Goal: Task Accomplishment & Management: Use online tool/utility

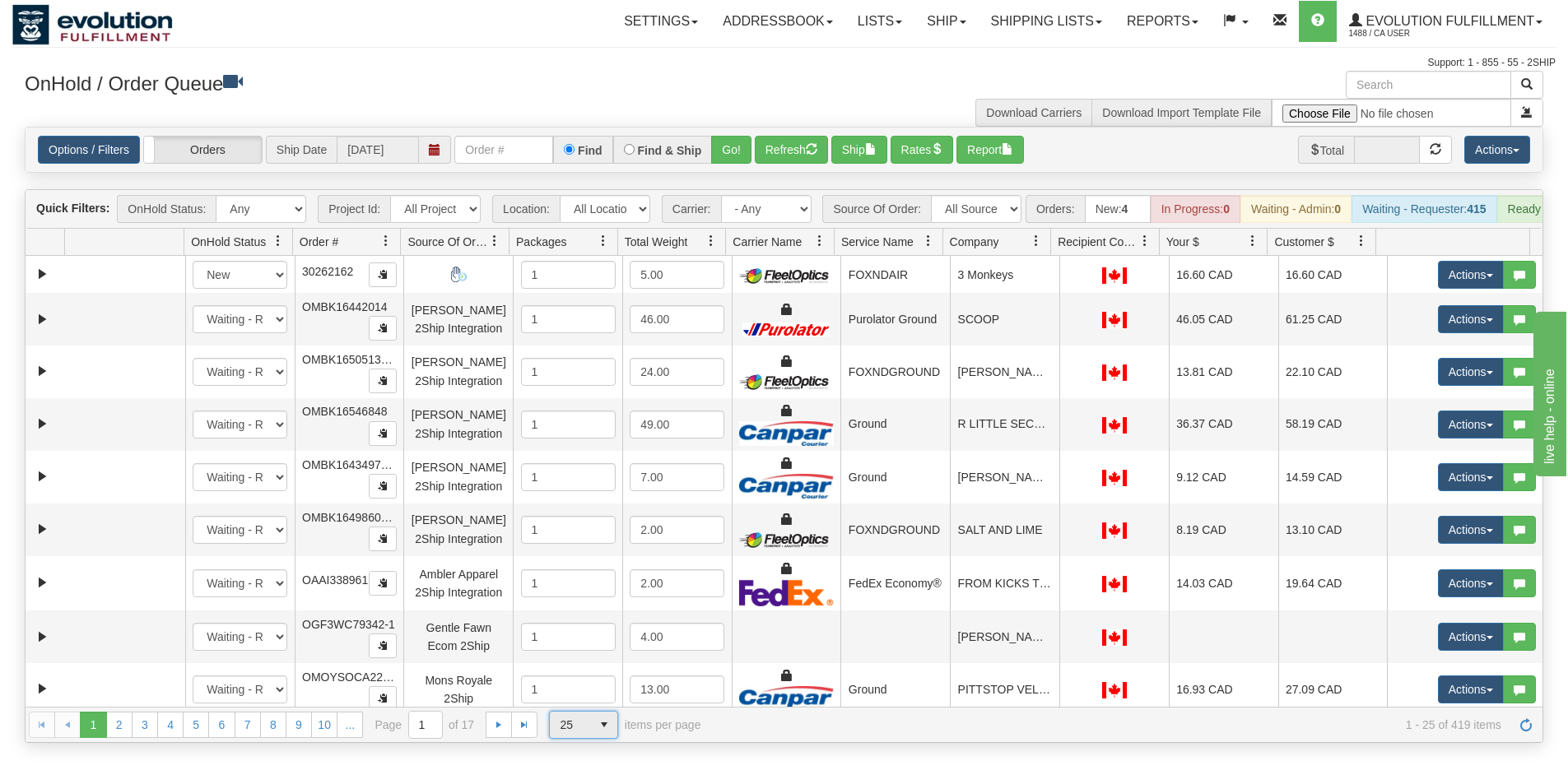
click at [584, 738] on span "25" at bounding box center [570, 725] width 41 height 26
click at [586, 712] on li "100" at bounding box center [583, 711] width 68 height 23
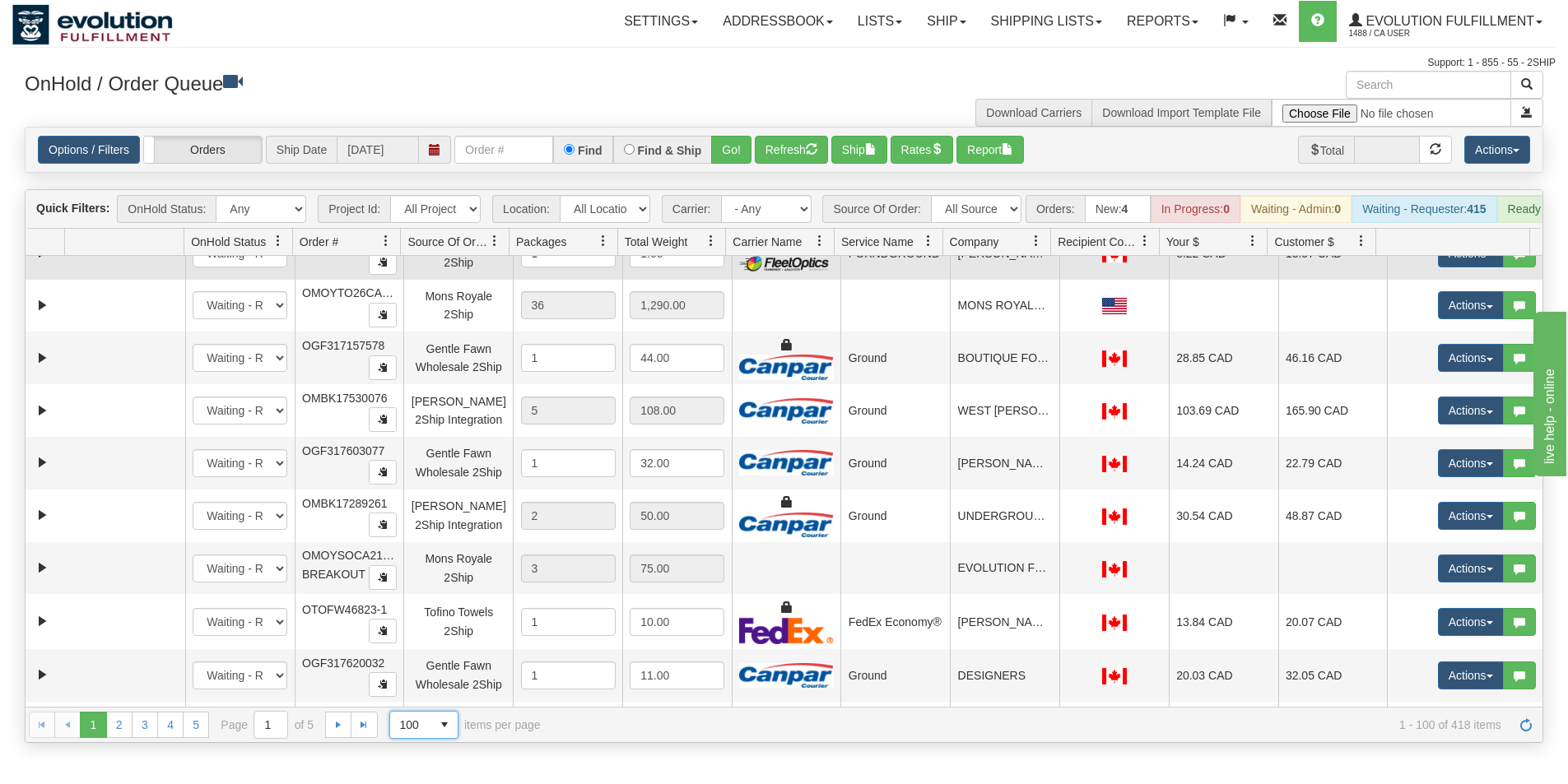
scroll to position [3802, 0]
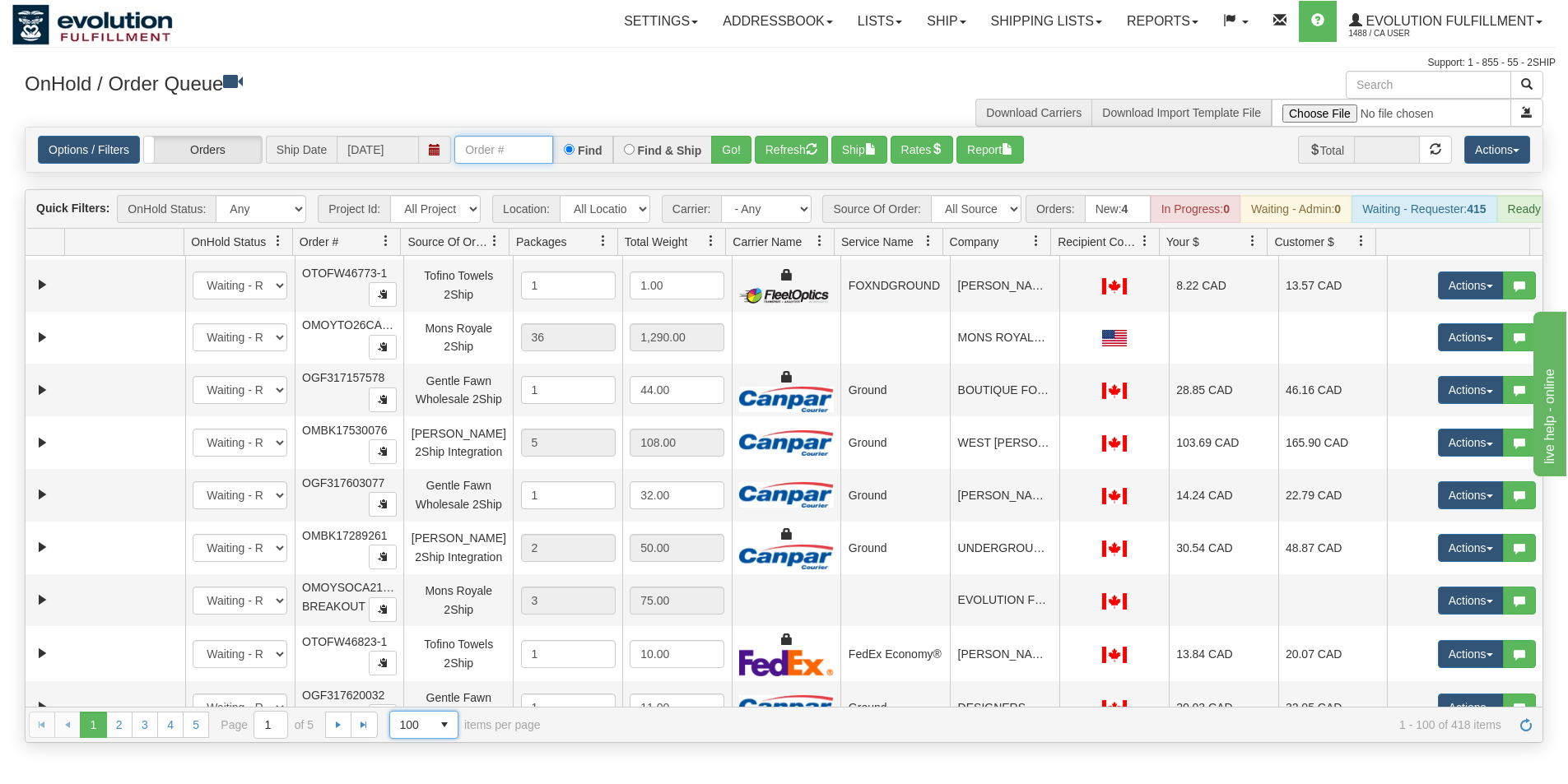
click at [510, 150] on input "text" at bounding box center [504, 150] width 99 height 28
click at [728, 146] on button "Go!" at bounding box center [731, 150] width 41 height 28
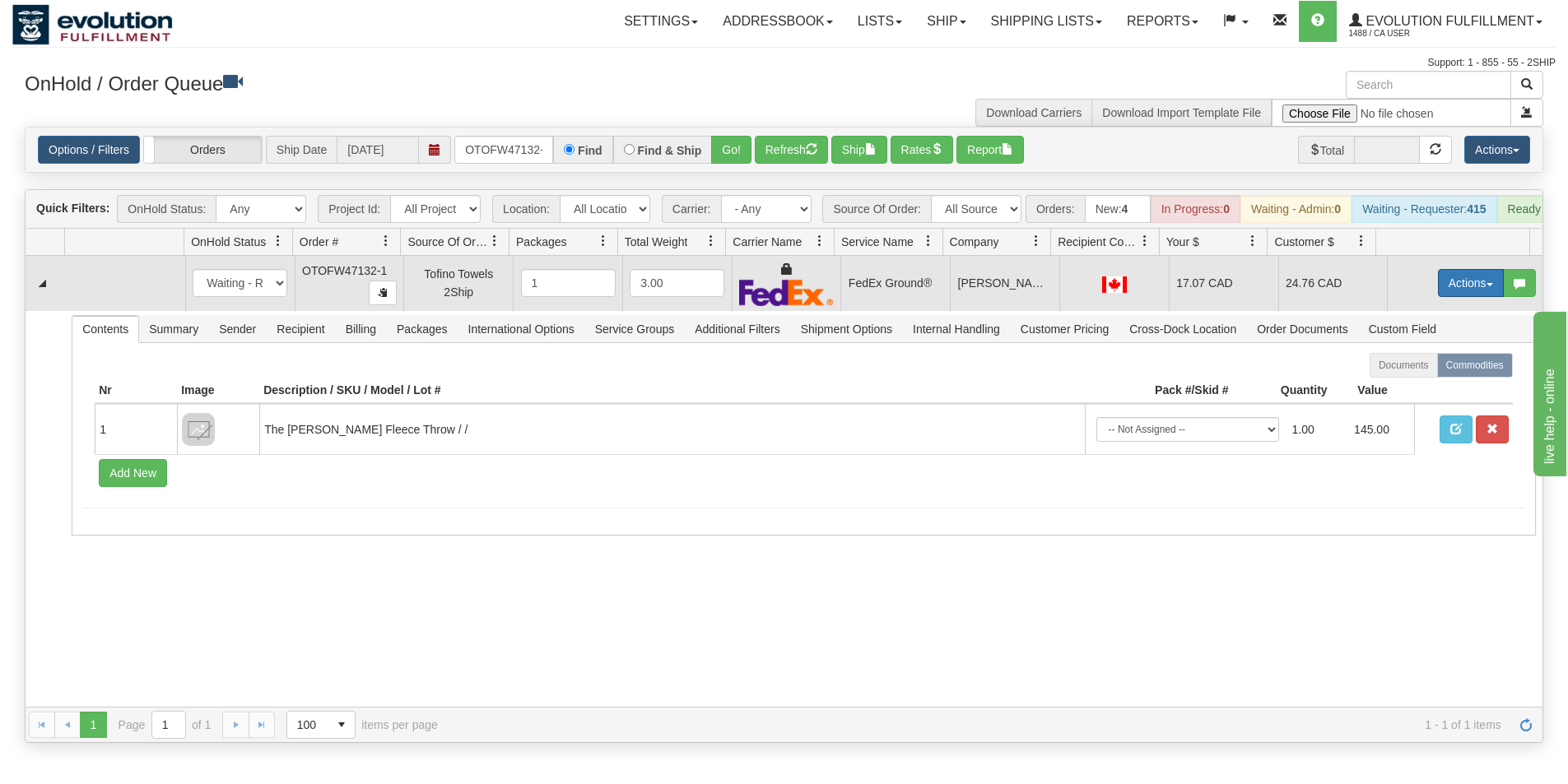
click at [1465, 291] on button "Actions" at bounding box center [1470, 283] width 66 height 28
click at [1415, 389] on link "Ship" at bounding box center [1436, 379] width 131 height 21
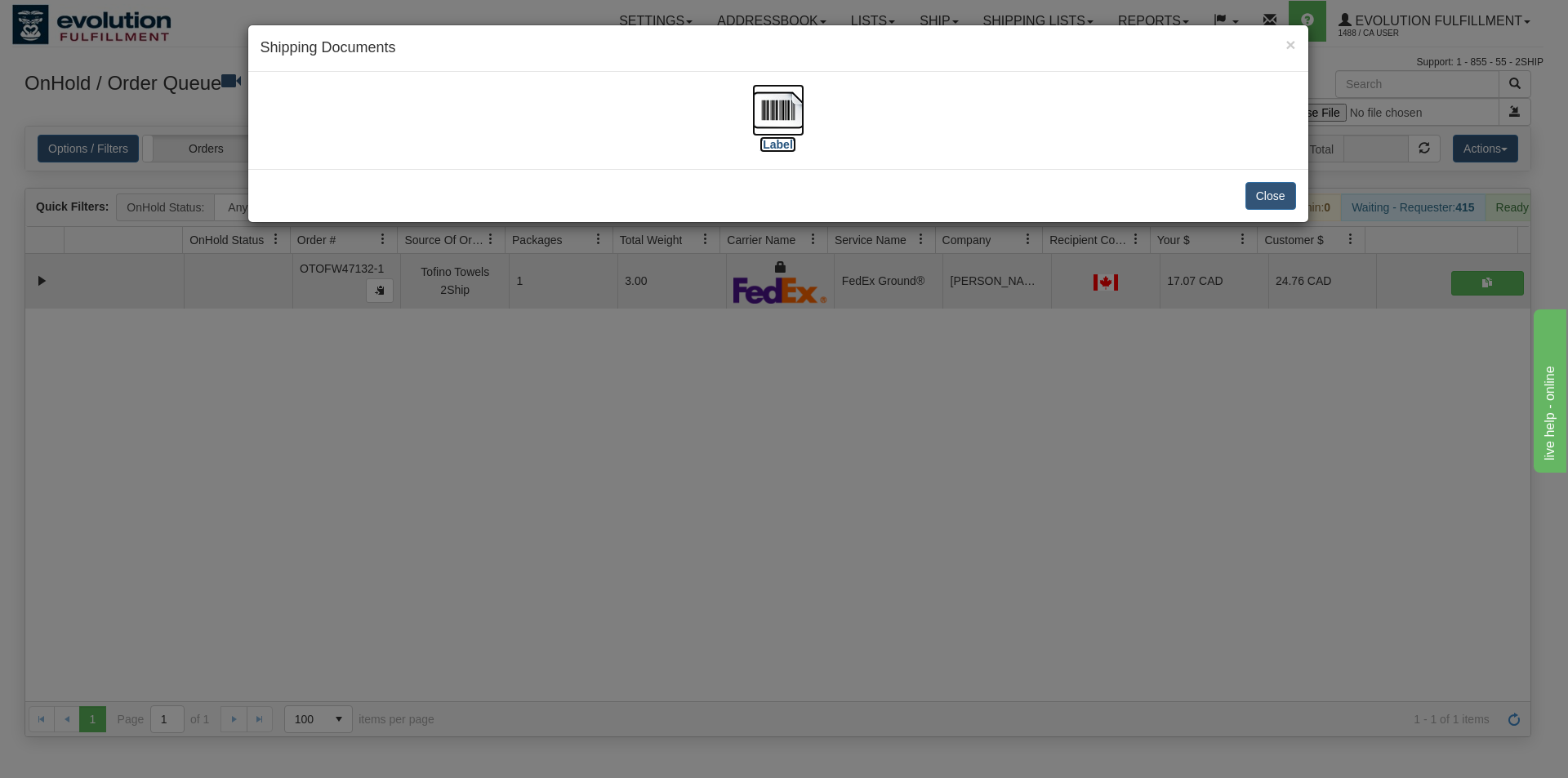
click at [787, 124] on img at bounding box center [778, 110] width 52 height 52
click at [887, 392] on div "× Shipping Documents [Label] Close" at bounding box center [784, 389] width 1568 height 778
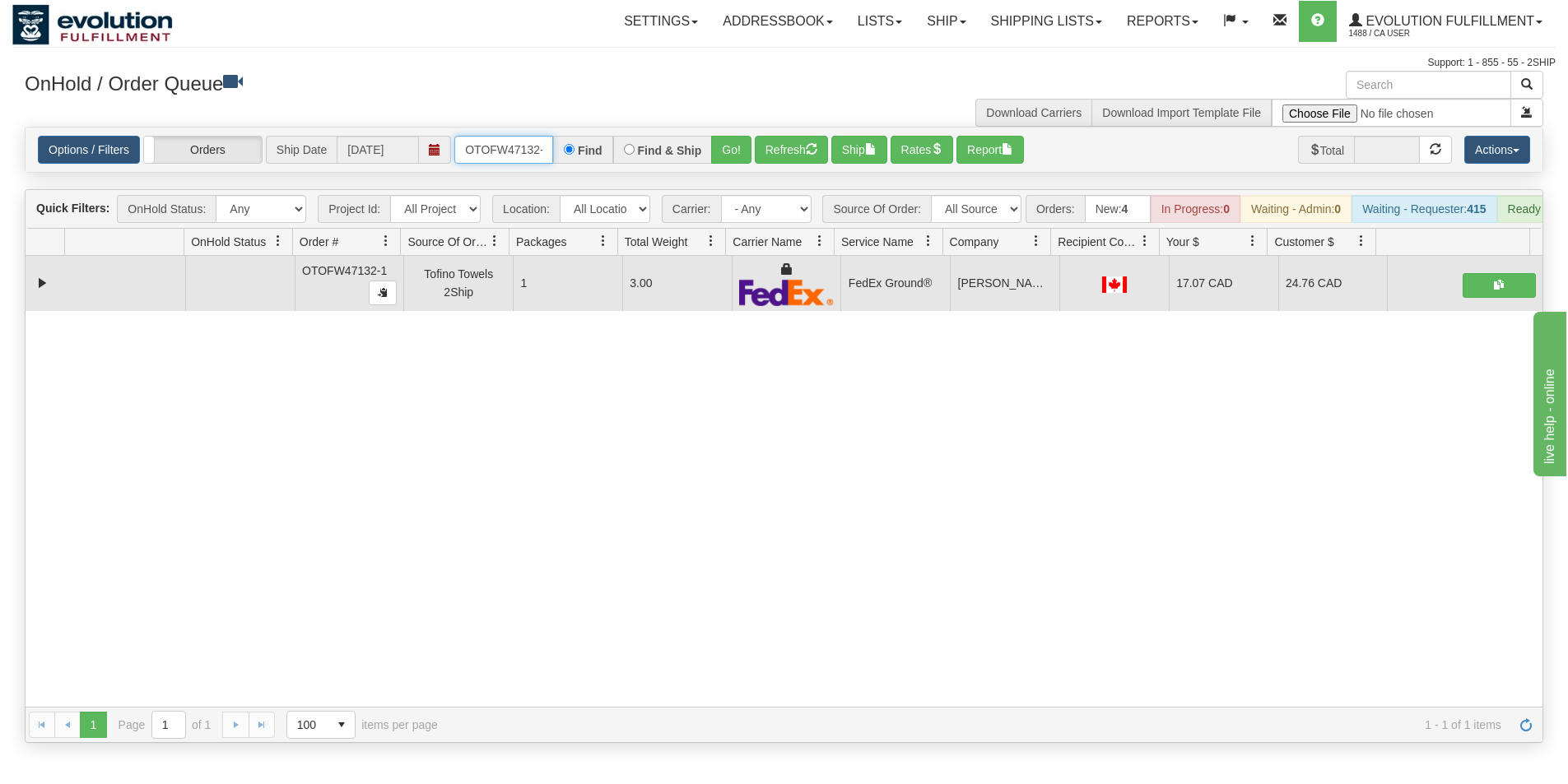
scroll to position [0, 7]
drag, startPoint x: 464, startPoint y: 144, endPoint x: 578, endPoint y: 163, distance: 115.6
click at [578, 163] on div "OTOFW47132-1 Find Find & Ship Go!" at bounding box center [603, 150] width 297 height 28
click at [719, 144] on button "Go!" at bounding box center [731, 150] width 41 height 28
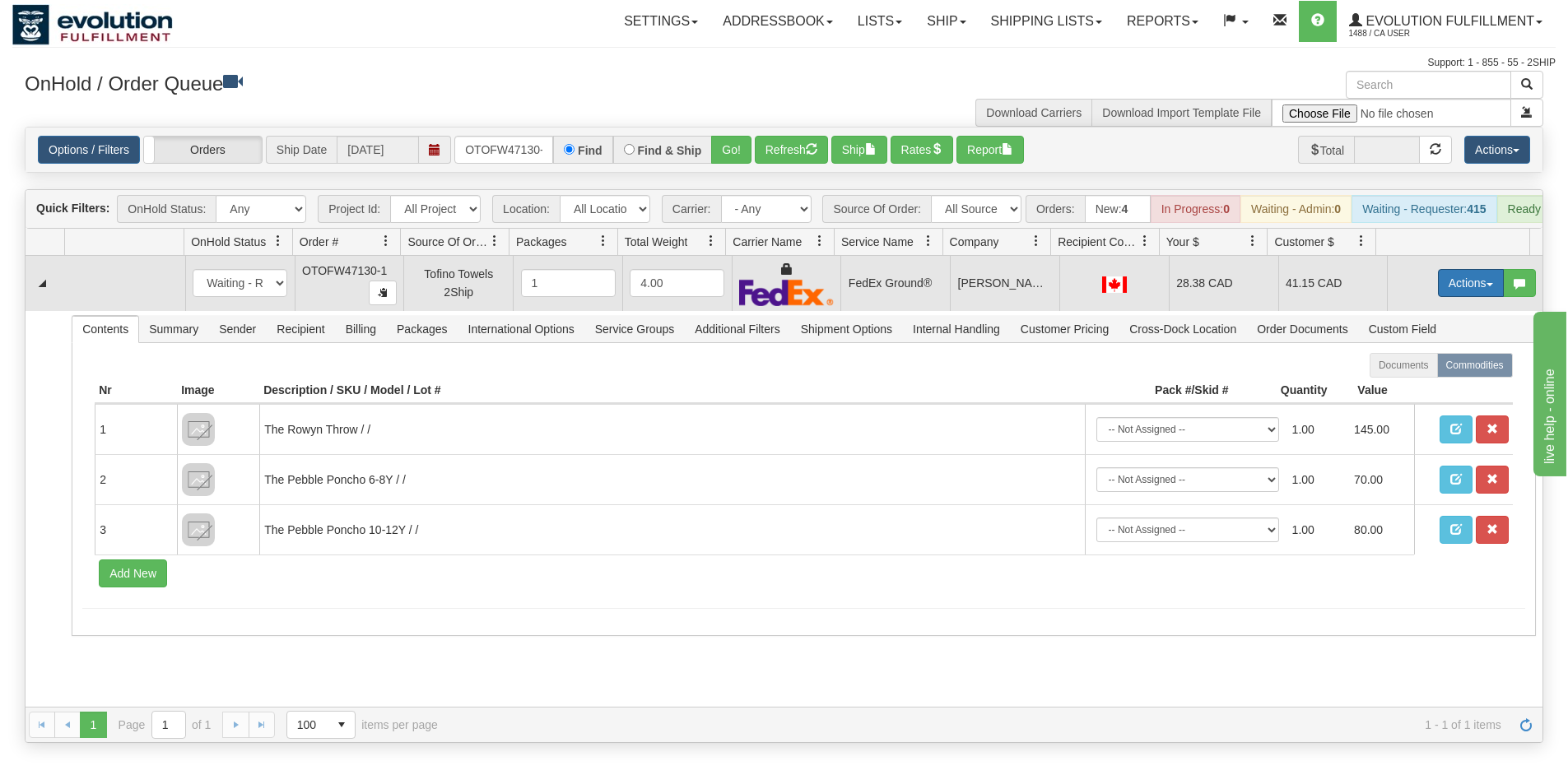
click at [1446, 294] on button "Actions" at bounding box center [1470, 283] width 66 height 28
click at [1424, 364] on span "Rate All Services" at bounding box center [1437, 357] width 99 height 13
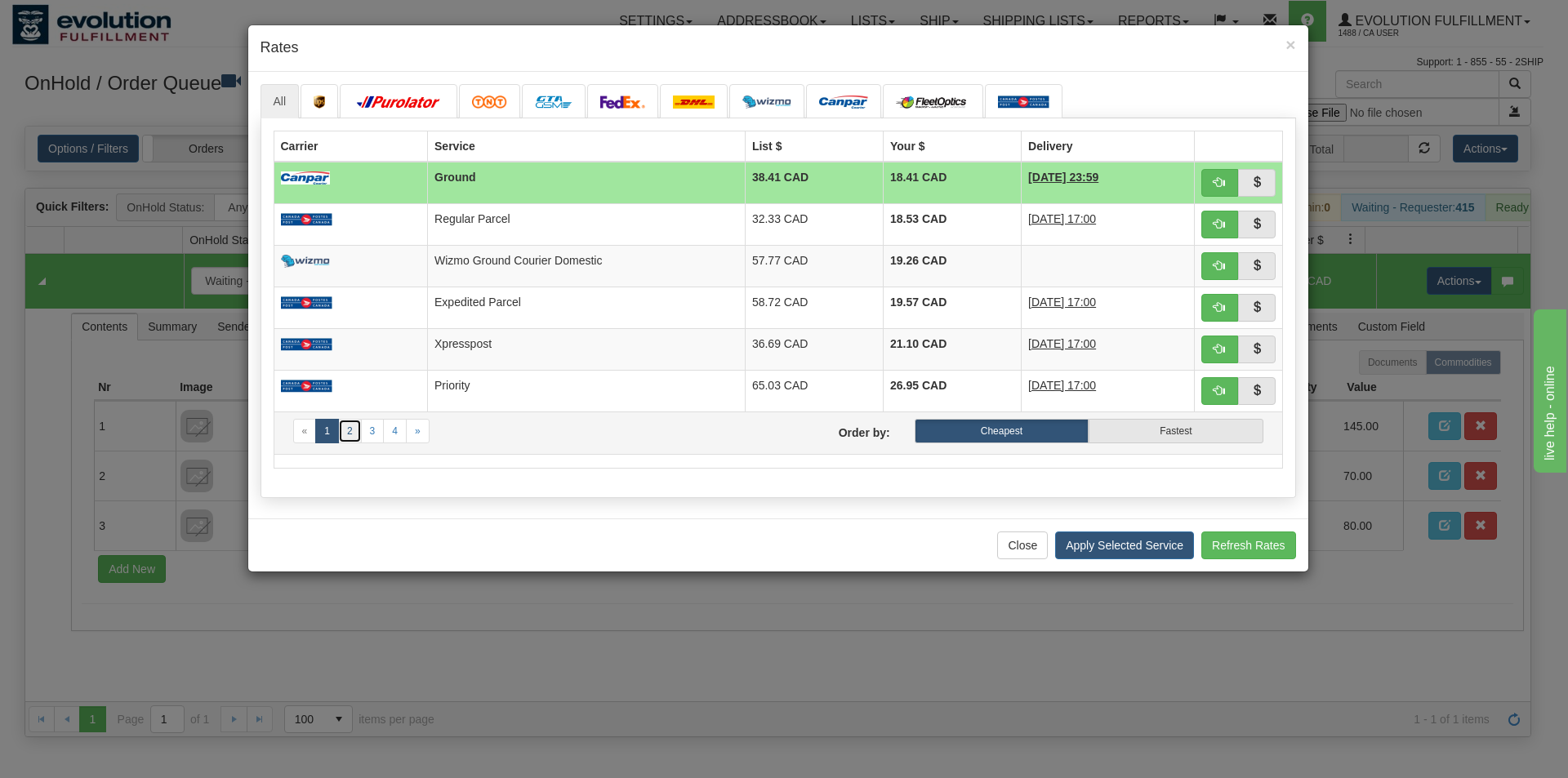
click at [351, 435] on link "2" at bounding box center [350, 431] width 24 height 24
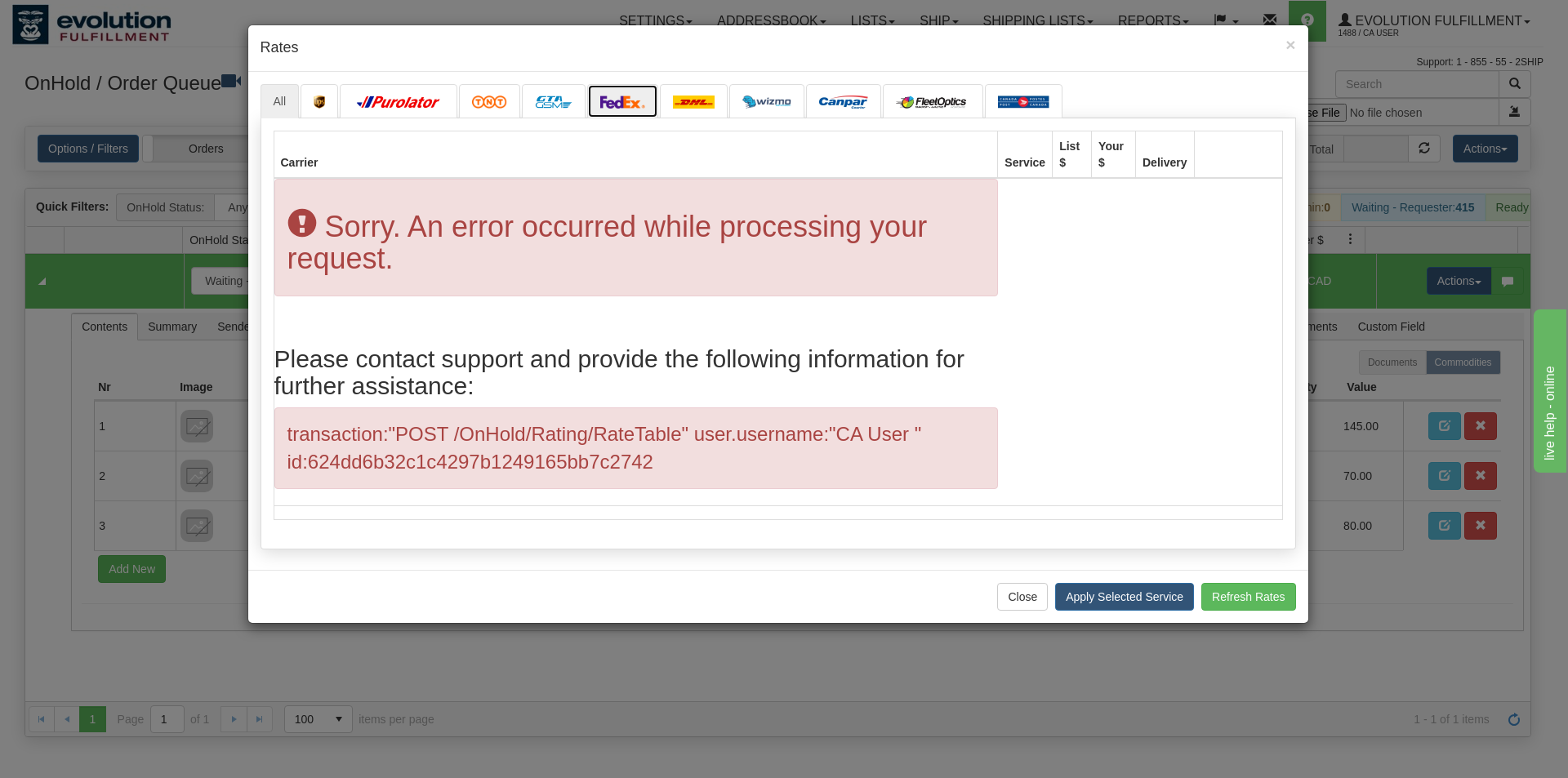
click at [625, 106] on img at bounding box center [623, 101] width 45 height 13
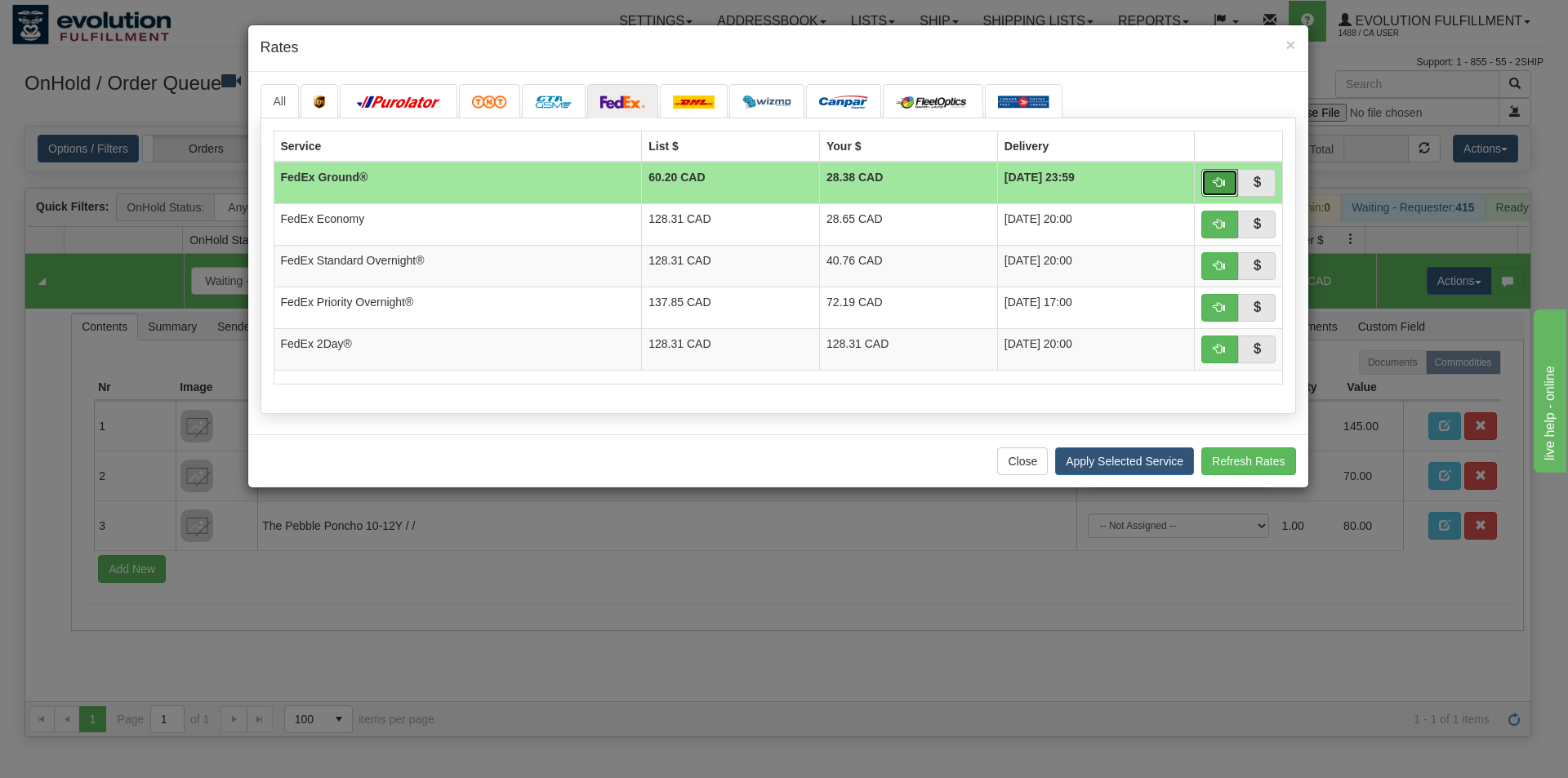
click at [1212, 187] on button "button" at bounding box center [1219, 183] width 38 height 28
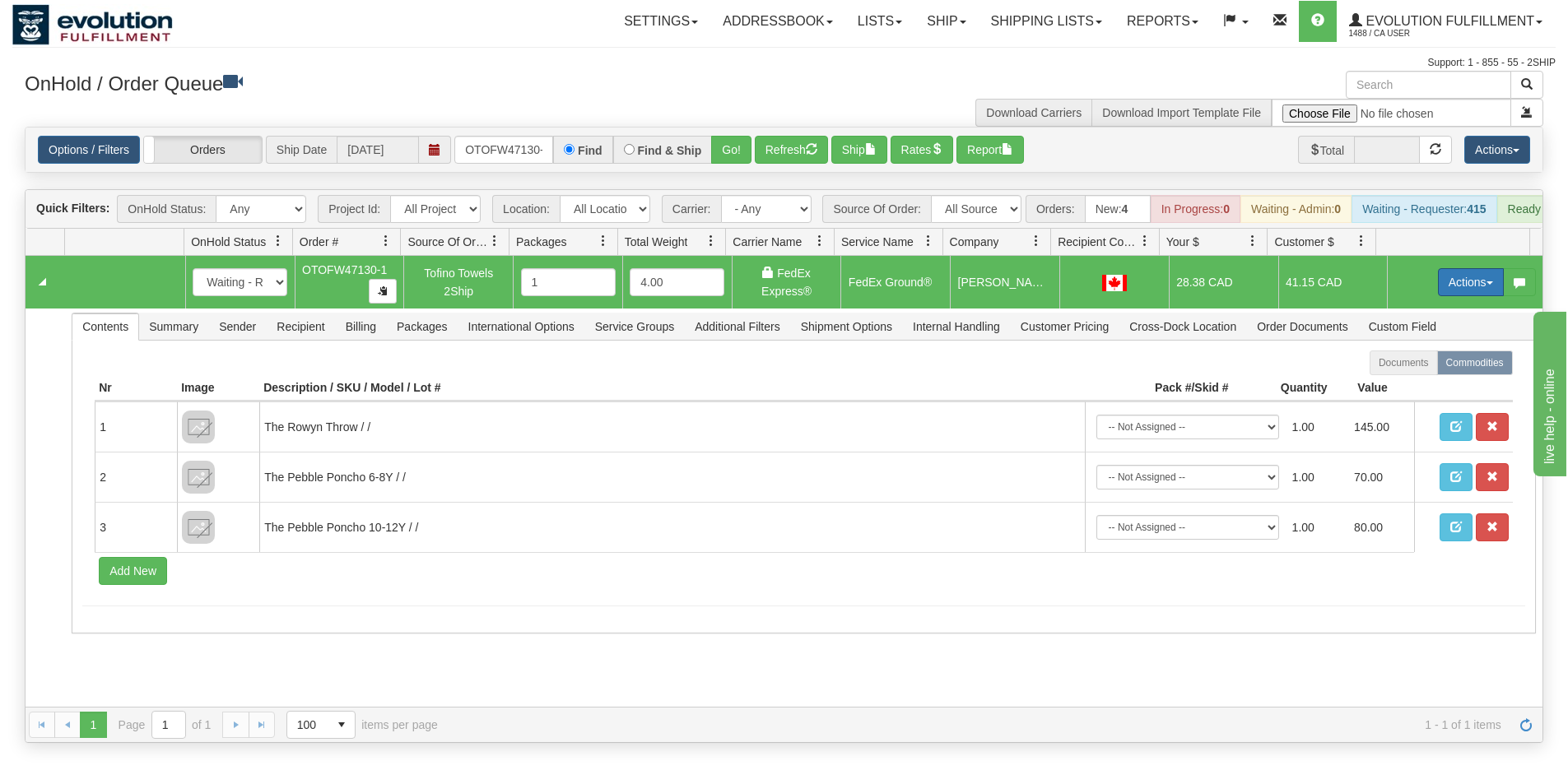
click at [1444, 296] on button "Actions" at bounding box center [1470, 283] width 66 height 28
click at [1396, 384] on span "Ship" at bounding box center [1404, 377] width 34 height 13
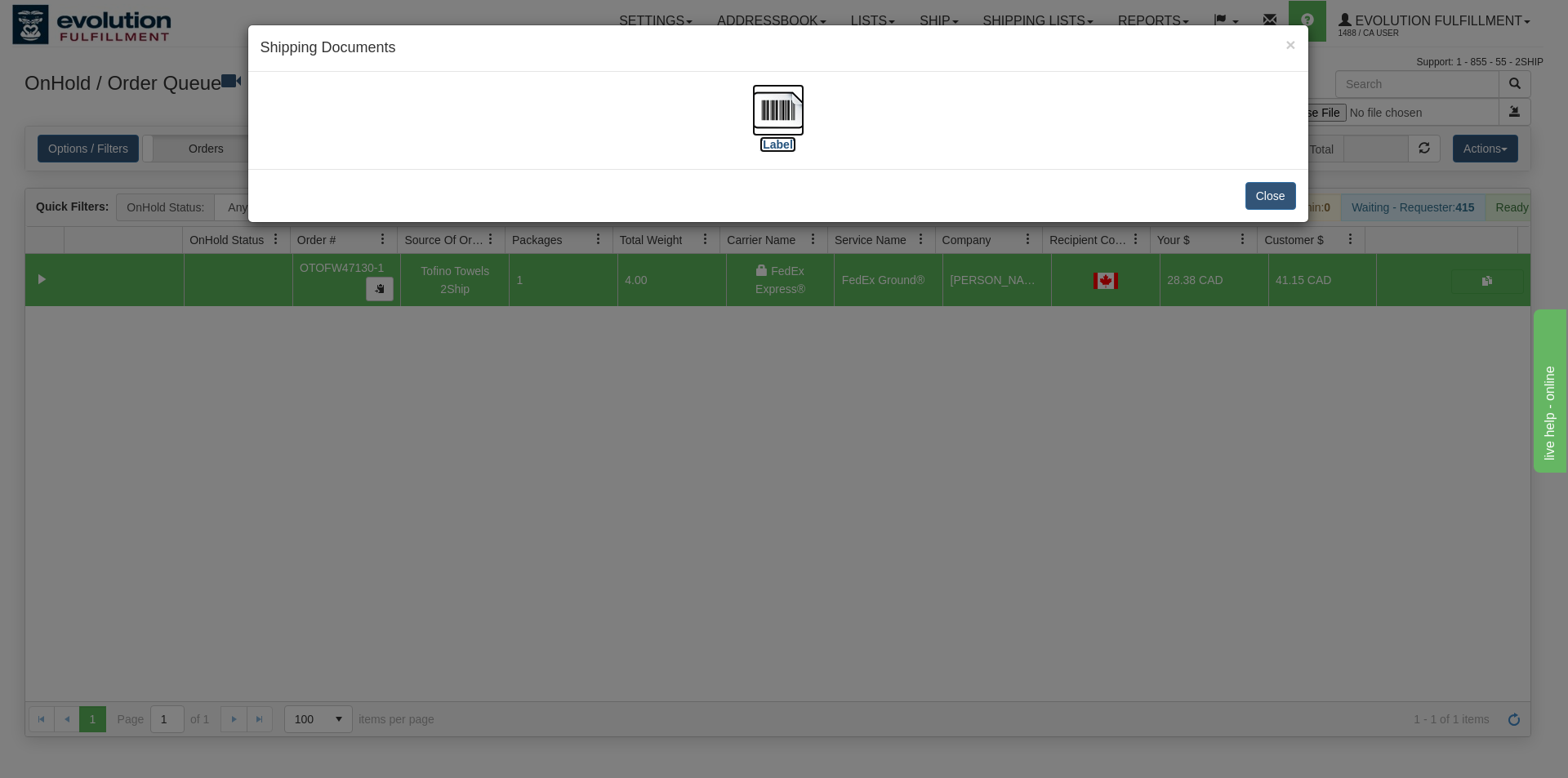
click at [767, 119] on img at bounding box center [778, 110] width 52 height 52
click at [759, 587] on div "× Shipping Documents [Label] Close" at bounding box center [784, 389] width 1568 height 778
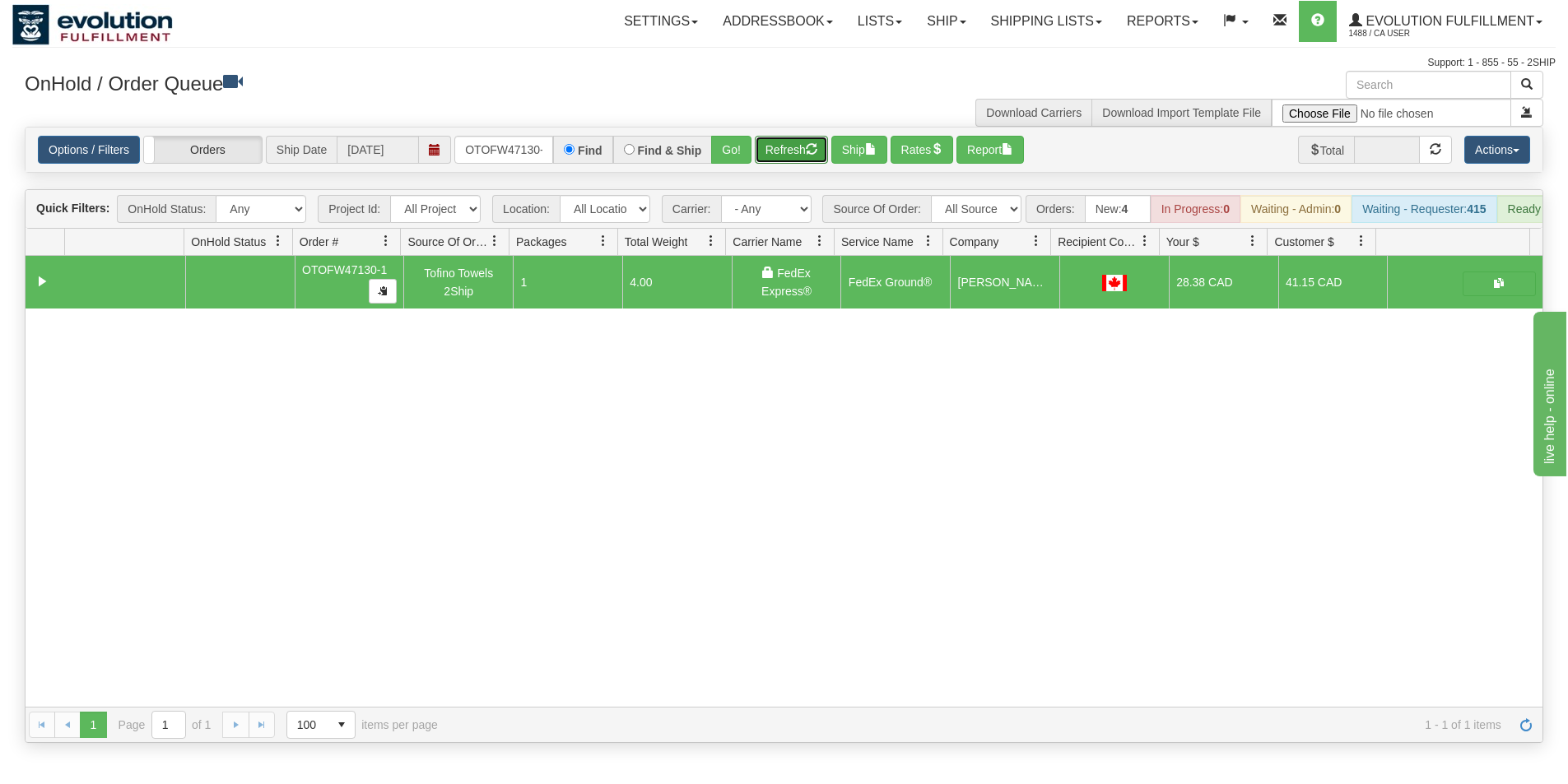
click at [773, 158] on button "Refresh" at bounding box center [791, 150] width 73 height 28
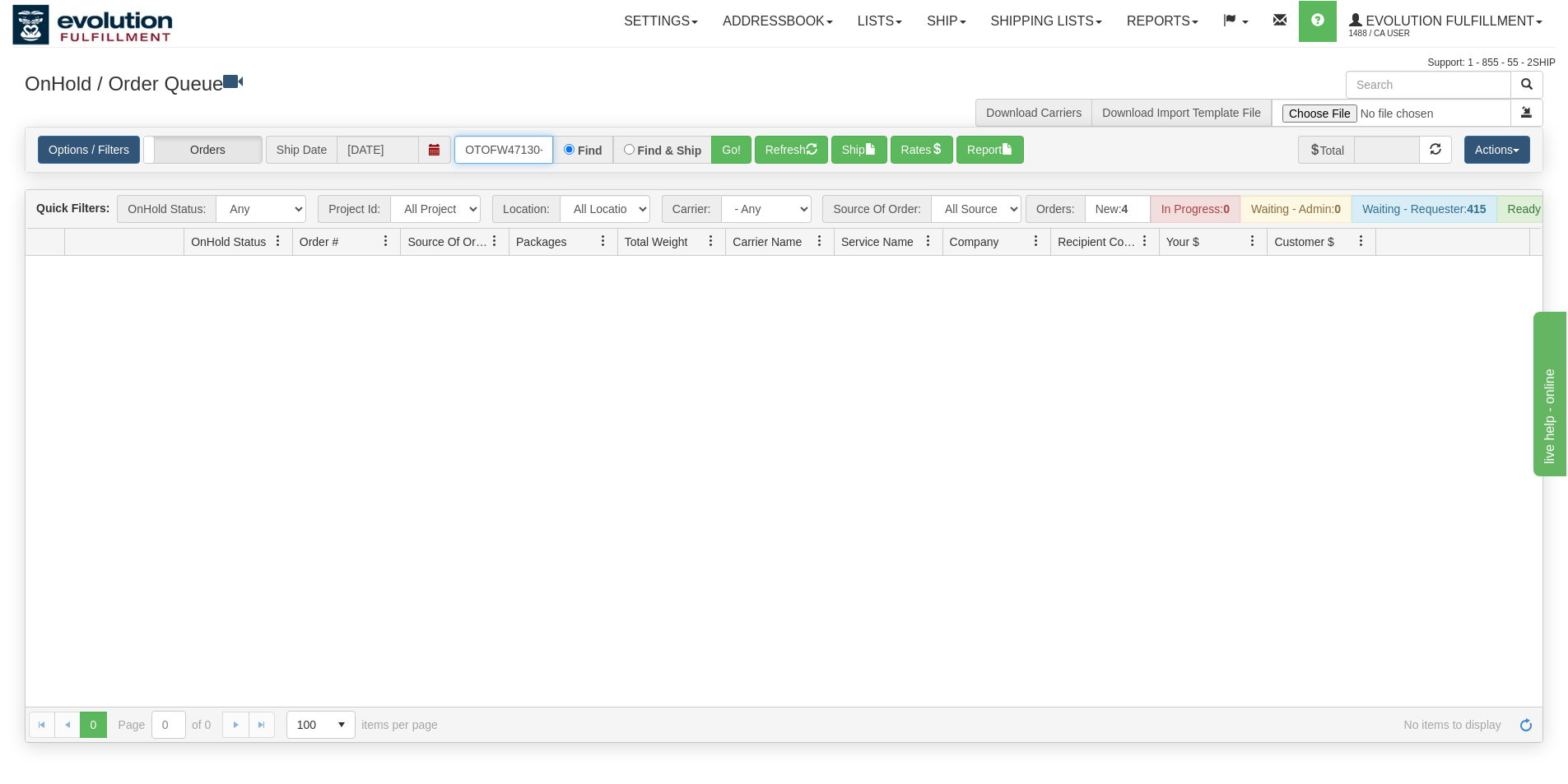
scroll to position [0, 7]
drag, startPoint x: 462, startPoint y: 152, endPoint x: 574, endPoint y: 166, distance: 112.9
click at [574, 166] on div "Options / Filters Group Shipments Orders Ship Date [DATE] OTOFW47130-1 Find Fin…" at bounding box center [784, 150] width 1517 height 44
click at [721, 148] on button "Go!" at bounding box center [731, 150] width 41 height 28
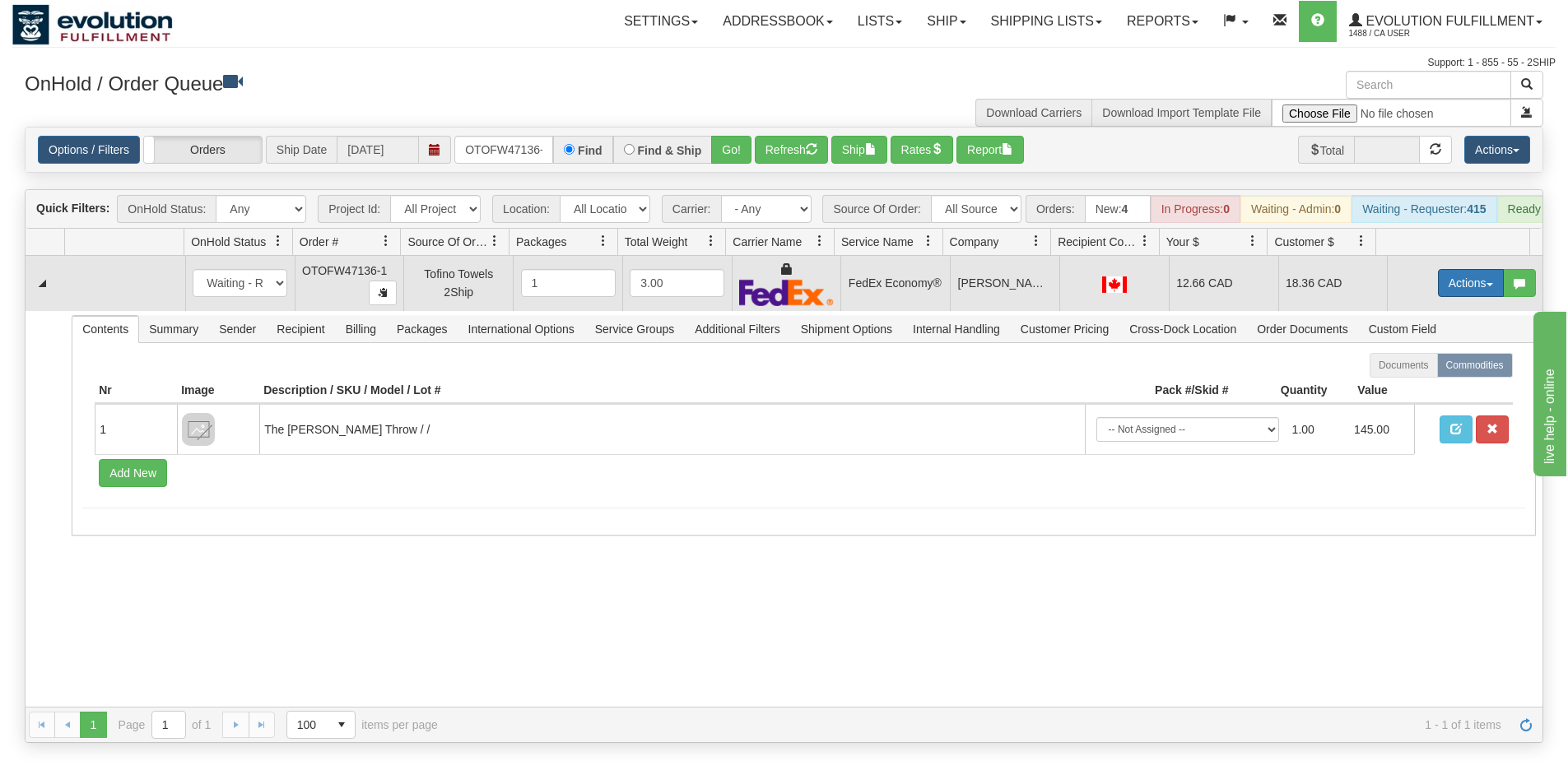
click at [1440, 293] on button "Actions" at bounding box center [1470, 283] width 66 height 28
click at [1399, 385] on span "Ship" at bounding box center [1404, 378] width 34 height 13
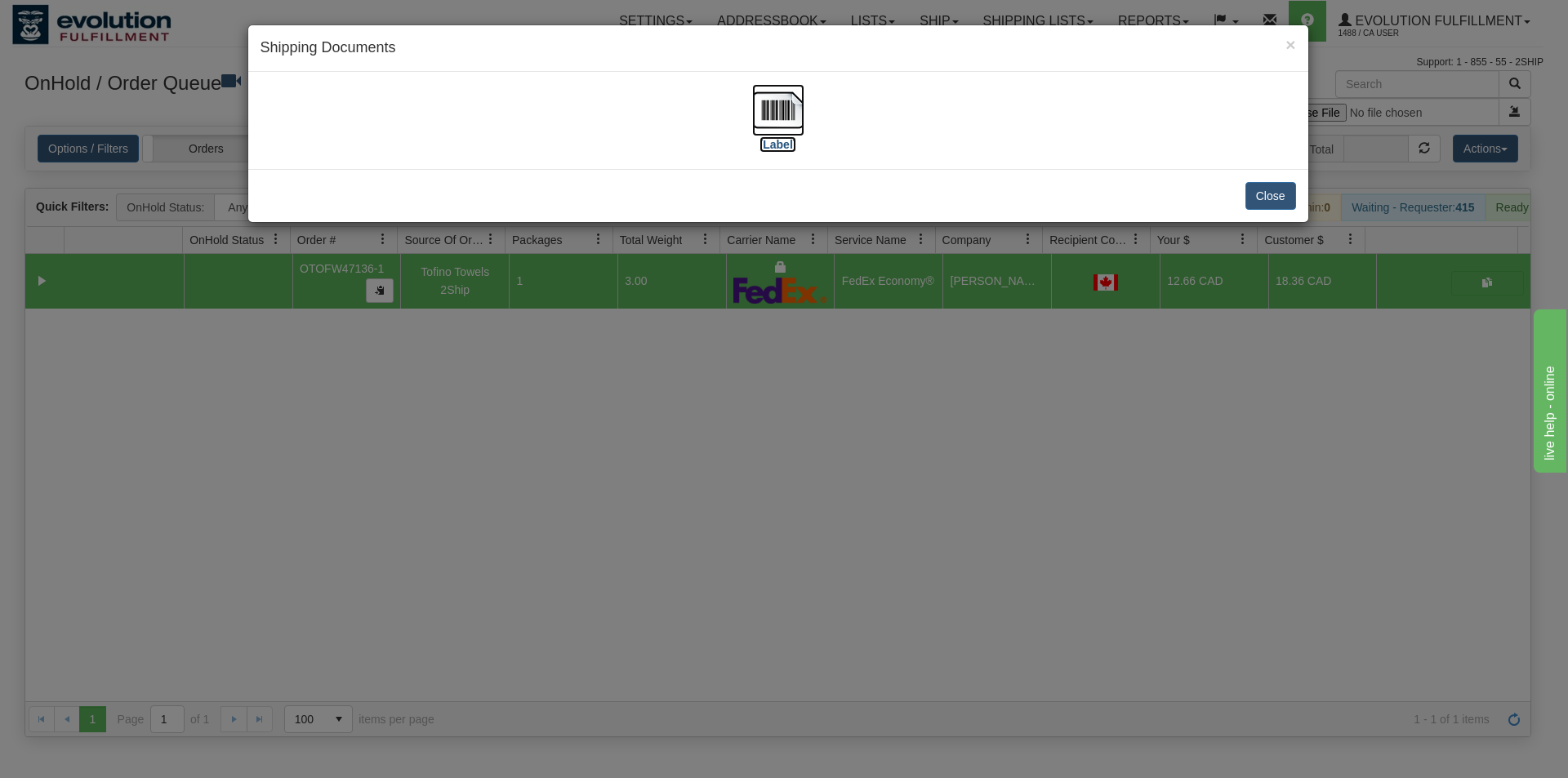
click at [775, 131] on img at bounding box center [778, 110] width 52 height 52
click at [781, 476] on div "× Shipping Documents [Label] Close" at bounding box center [784, 389] width 1568 height 778
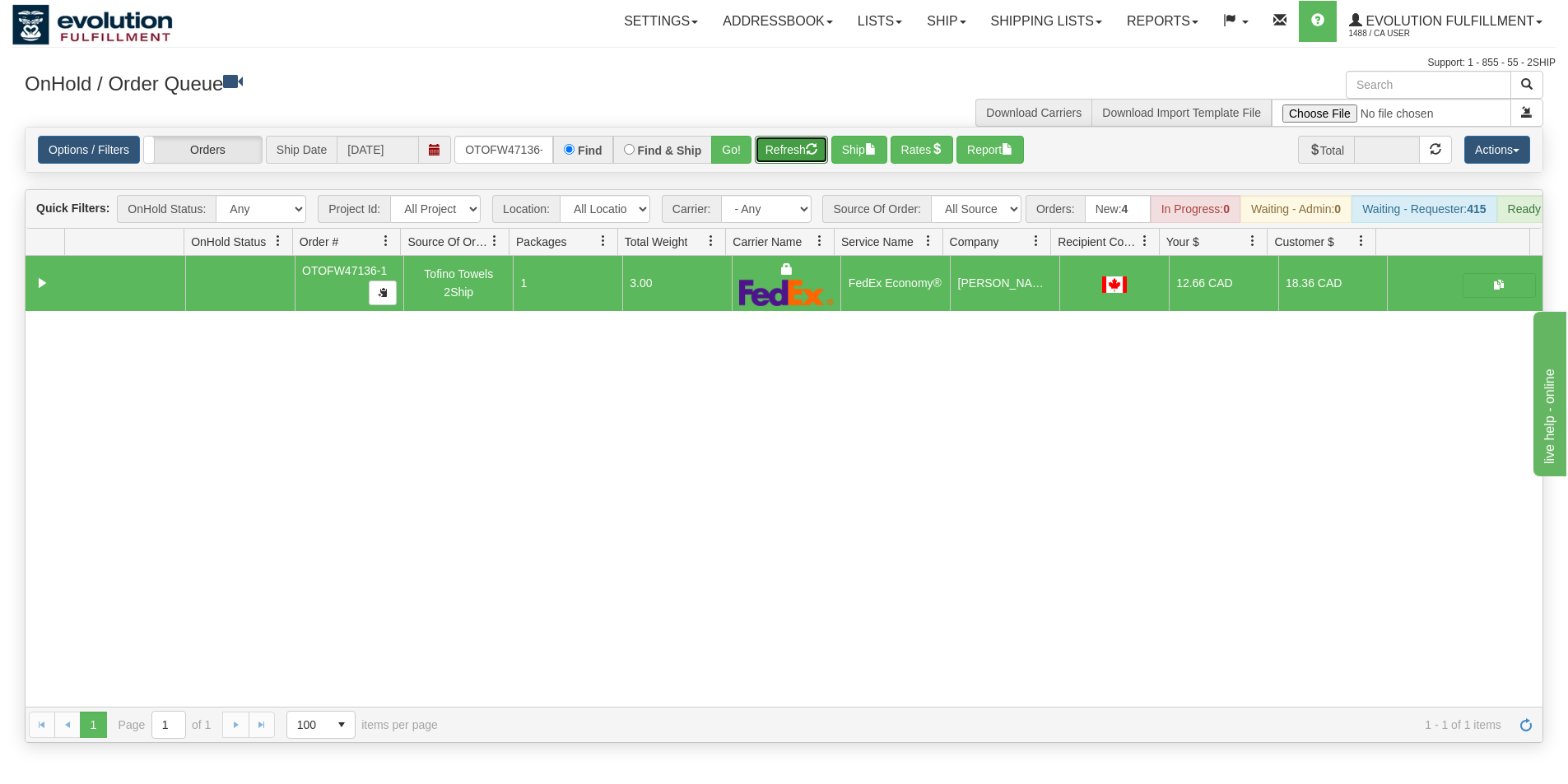
click at [778, 155] on button "Refresh" at bounding box center [791, 150] width 73 height 28
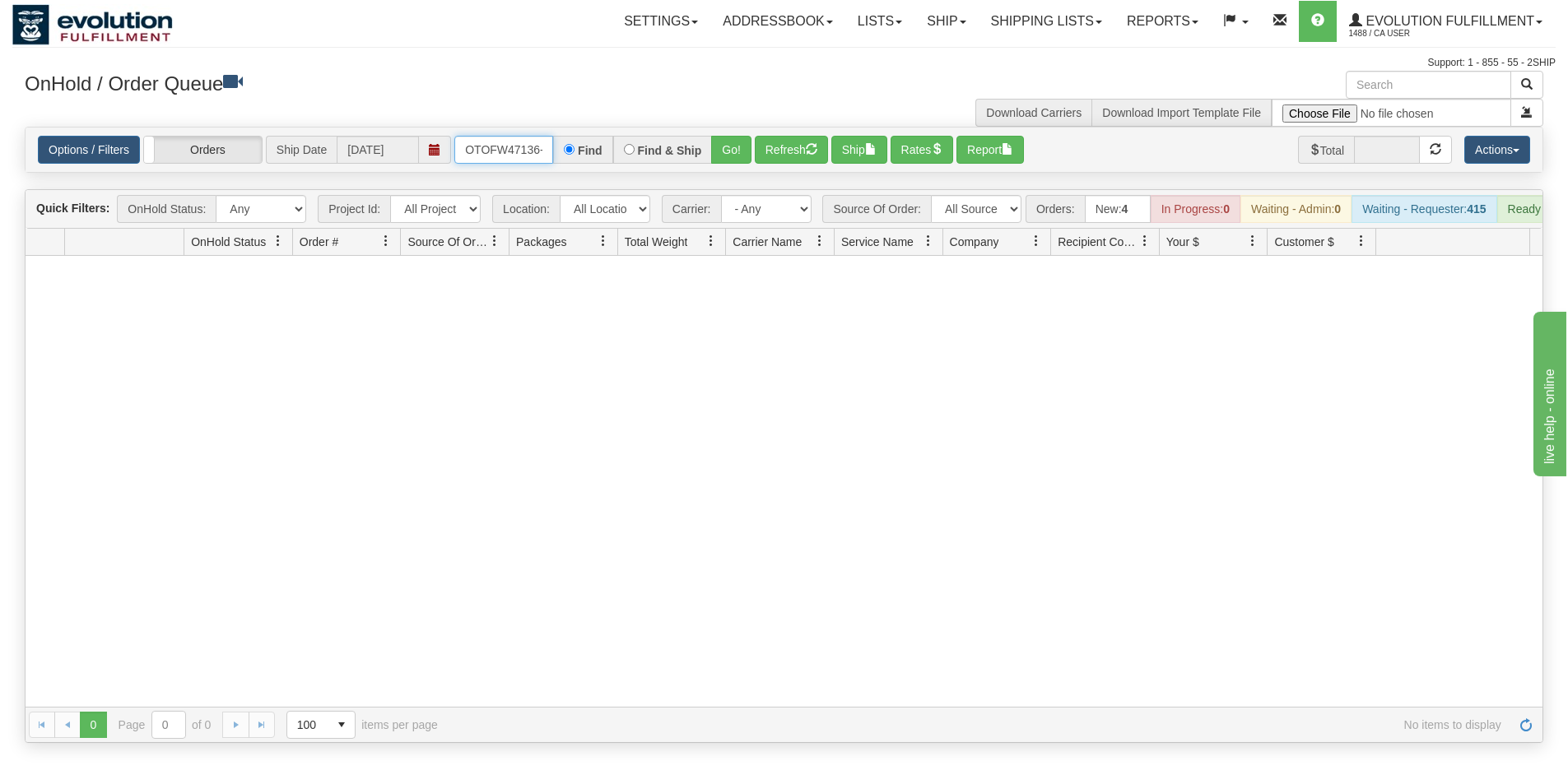
scroll to position [0, 7]
drag, startPoint x: 462, startPoint y: 148, endPoint x: 570, endPoint y: 153, distance: 108.1
click at [570, 153] on div "OTOFW47136-1 Find Find & Ship Go!" at bounding box center [603, 150] width 297 height 28
click at [737, 144] on button "Go!" at bounding box center [731, 150] width 41 height 28
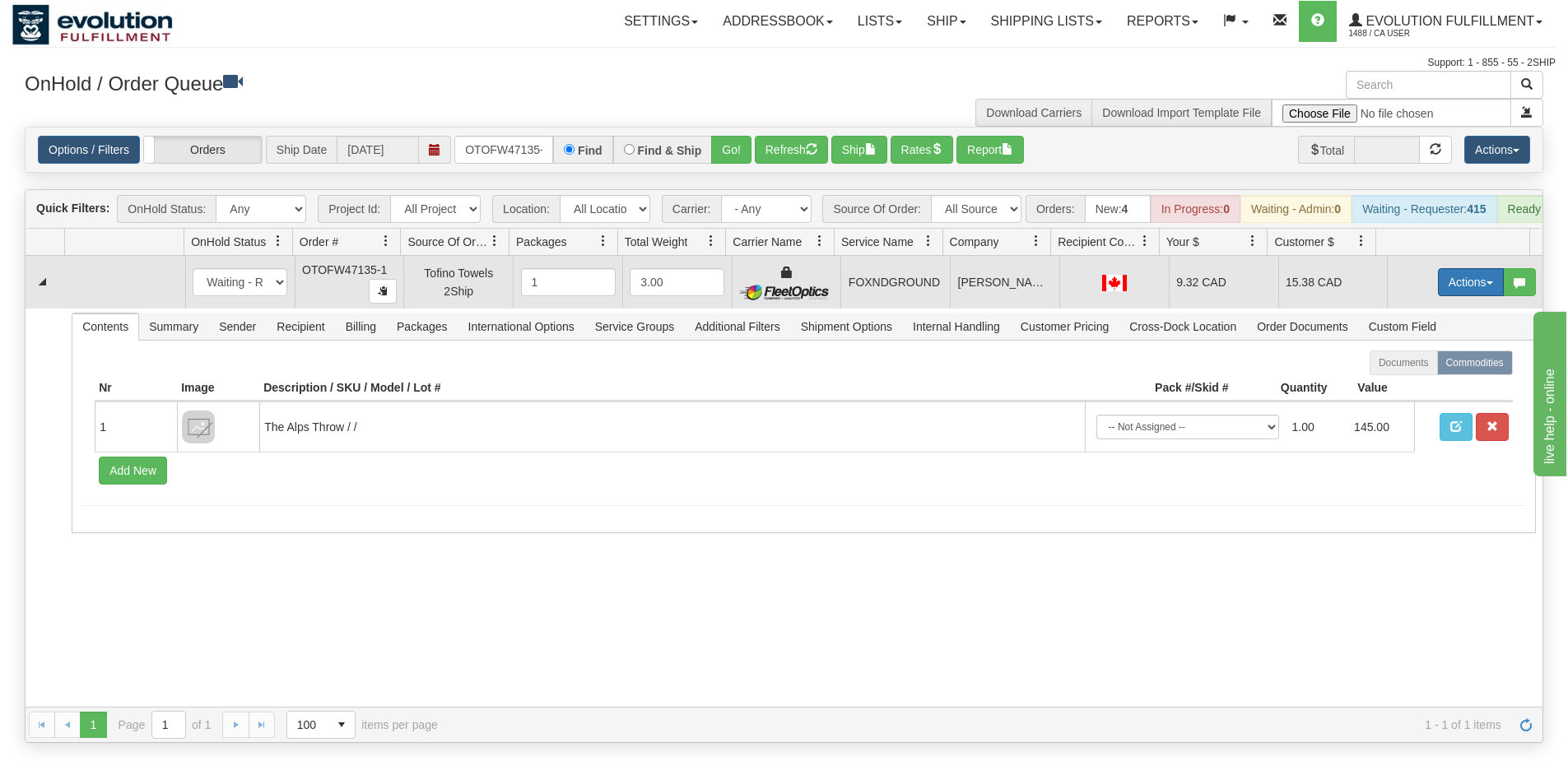
click at [1444, 289] on button "Actions" at bounding box center [1470, 283] width 66 height 28
click at [1402, 384] on span "Ship" at bounding box center [1404, 377] width 34 height 13
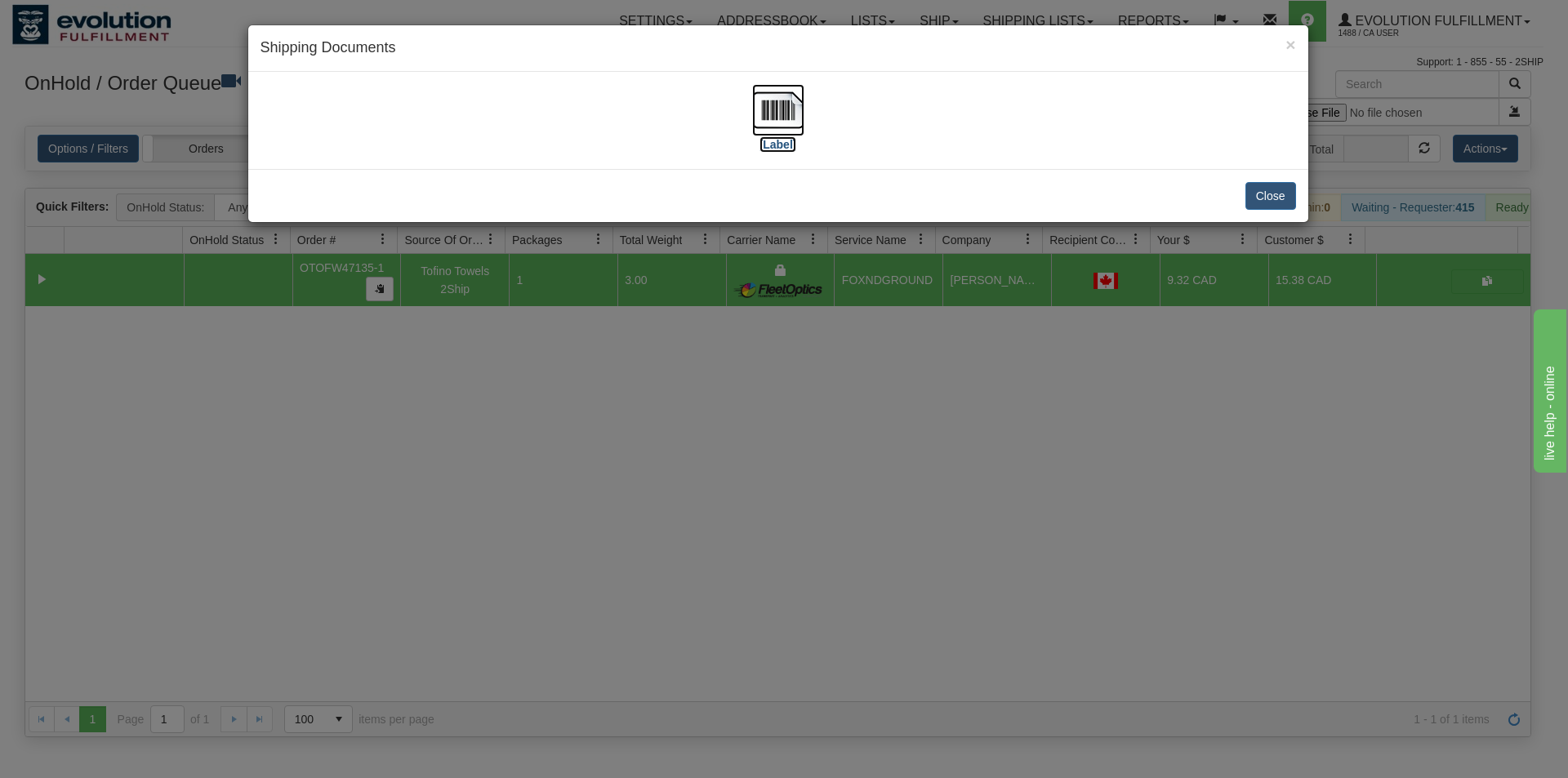
click at [779, 128] on img at bounding box center [778, 110] width 52 height 52
click at [774, 470] on div "× Shipping Documents [Label] Close" at bounding box center [784, 389] width 1568 height 778
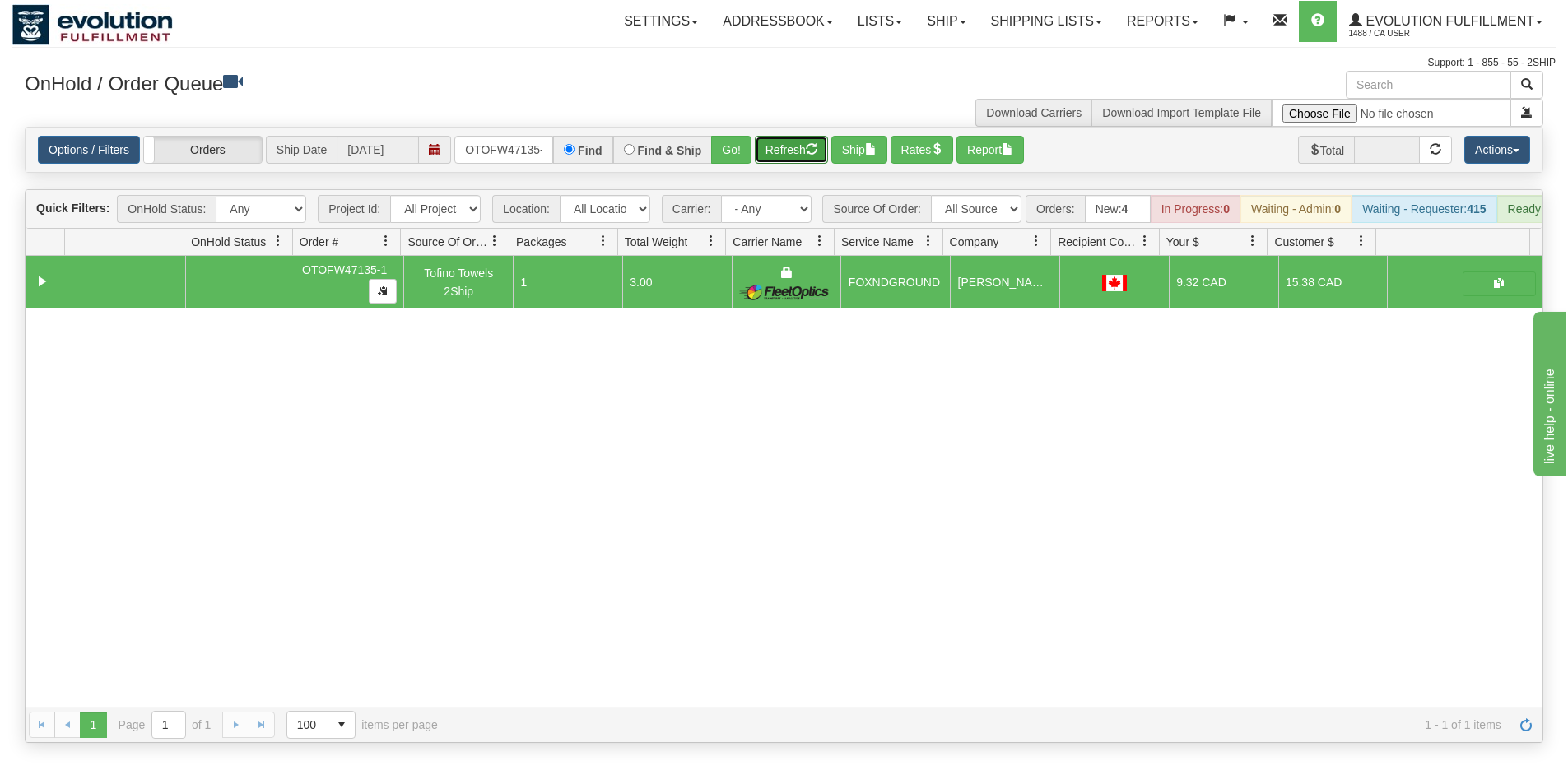
click at [796, 152] on button "Refresh" at bounding box center [791, 150] width 73 height 28
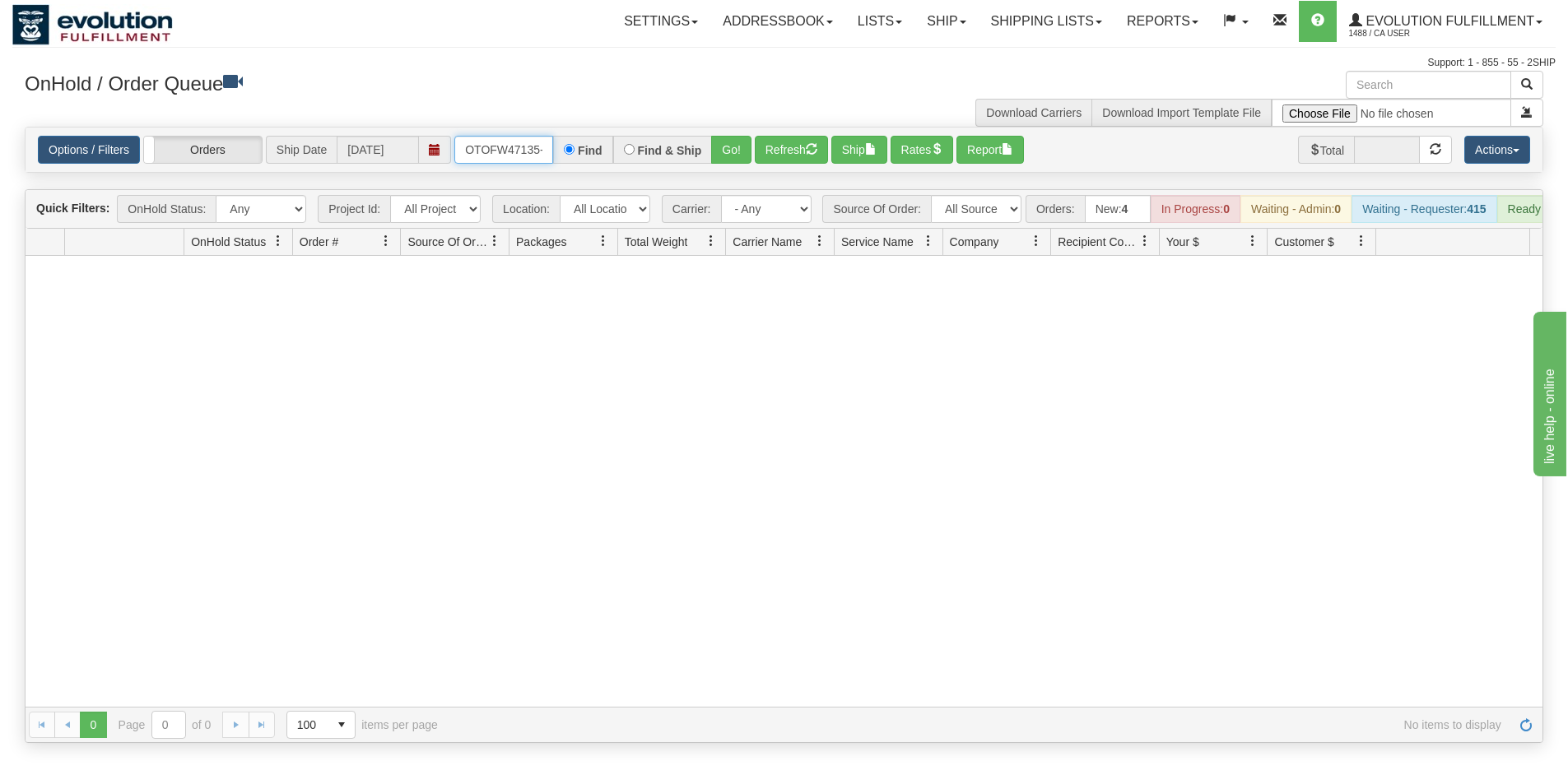
scroll to position [0, 7]
drag, startPoint x: 462, startPoint y: 148, endPoint x: 555, endPoint y: 157, distance: 93.4
click at [555, 157] on div "OTOFW47135-1 Find Find & Ship Go!" at bounding box center [603, 150] width 297 height 28
click at [720, 152] on button "Go!" at bounding box center [731, 150] width 41 height 28
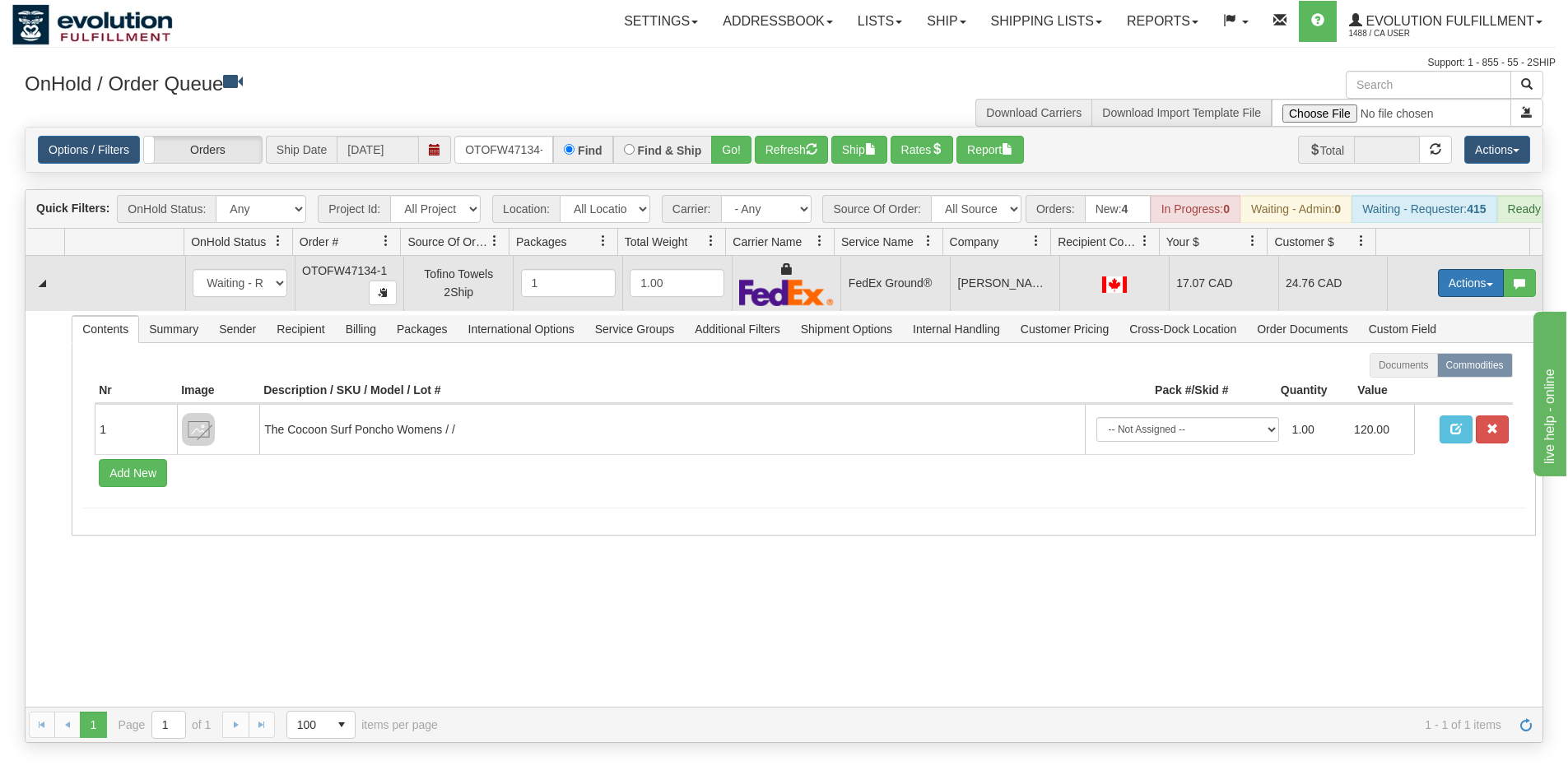
click at [1446, 291] on button "Actions" at bounding box center [1470, 283] width 66 height 28
click at [1408, 389] on link "Ship" at bounding box center [1436, 379] width 131 height 21
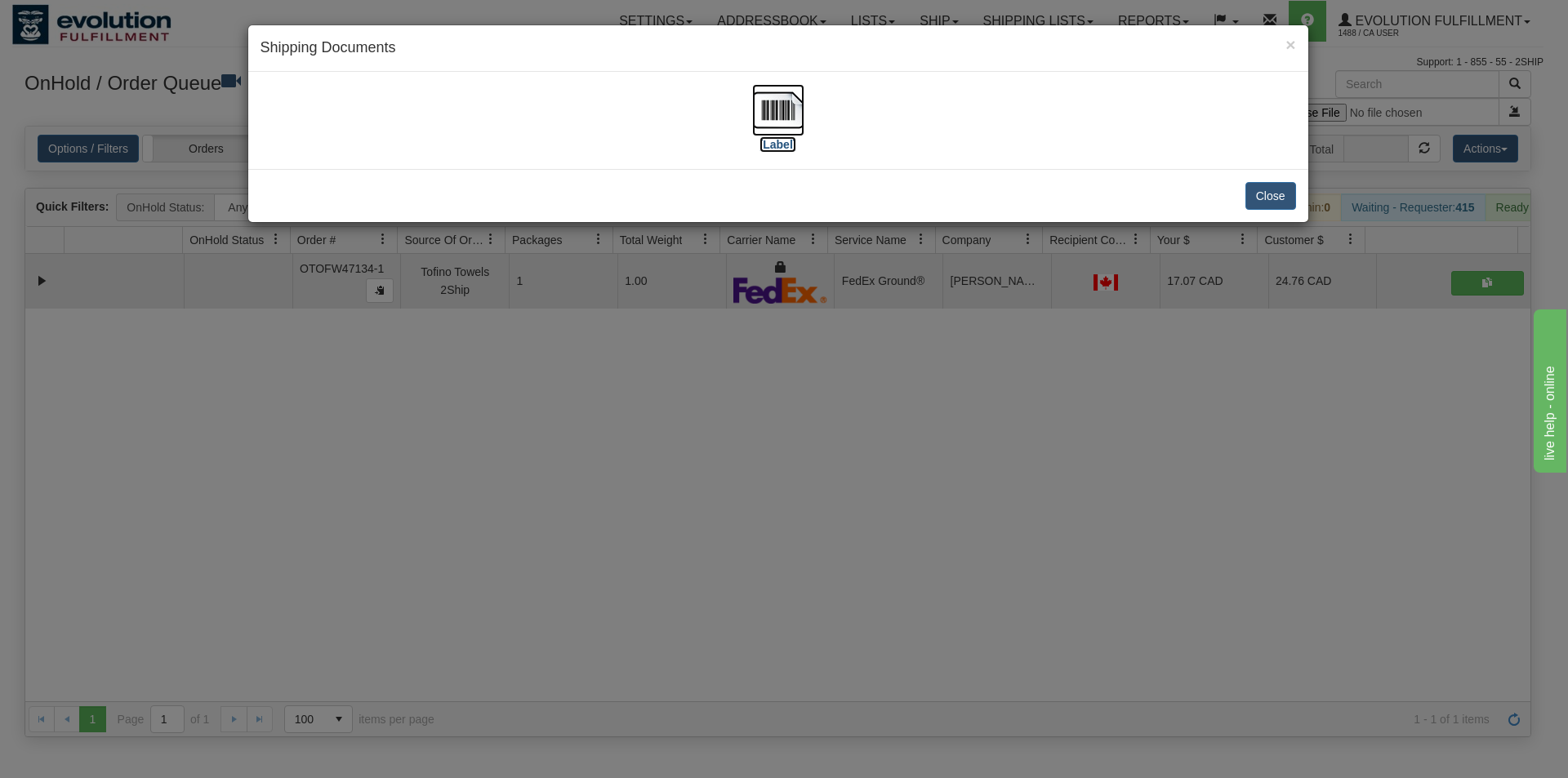
click at [781, 94] on img at bounding box center [778, 110] width 52 height 52
click at [992, 479] on div "× Shipping Documents [Label] Close" at bounding box center [784, 389] width 1568 height 778
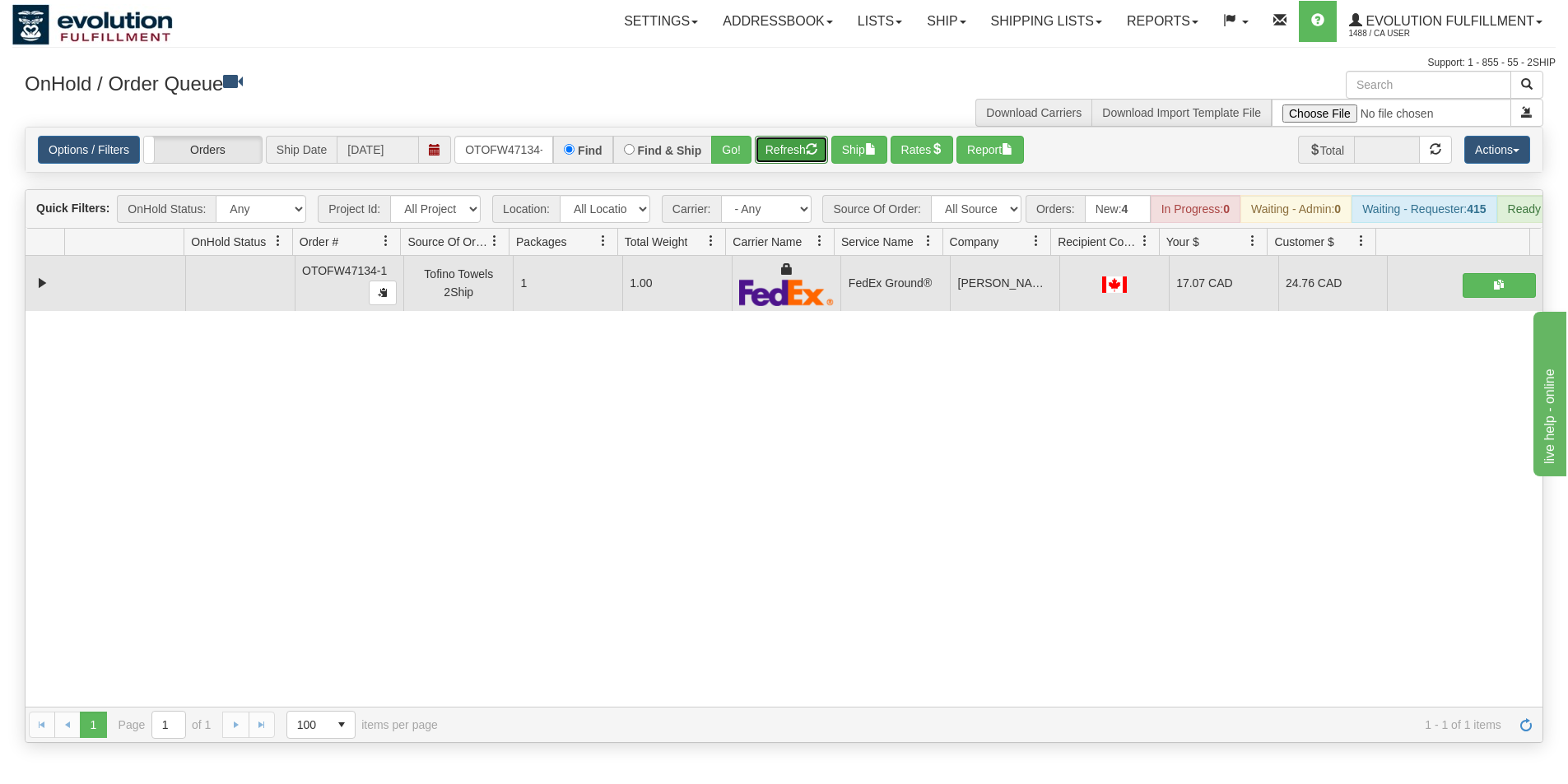
click at [802, 151] on button "Refresh" at bounding box center [791, 150] width 73 height 28
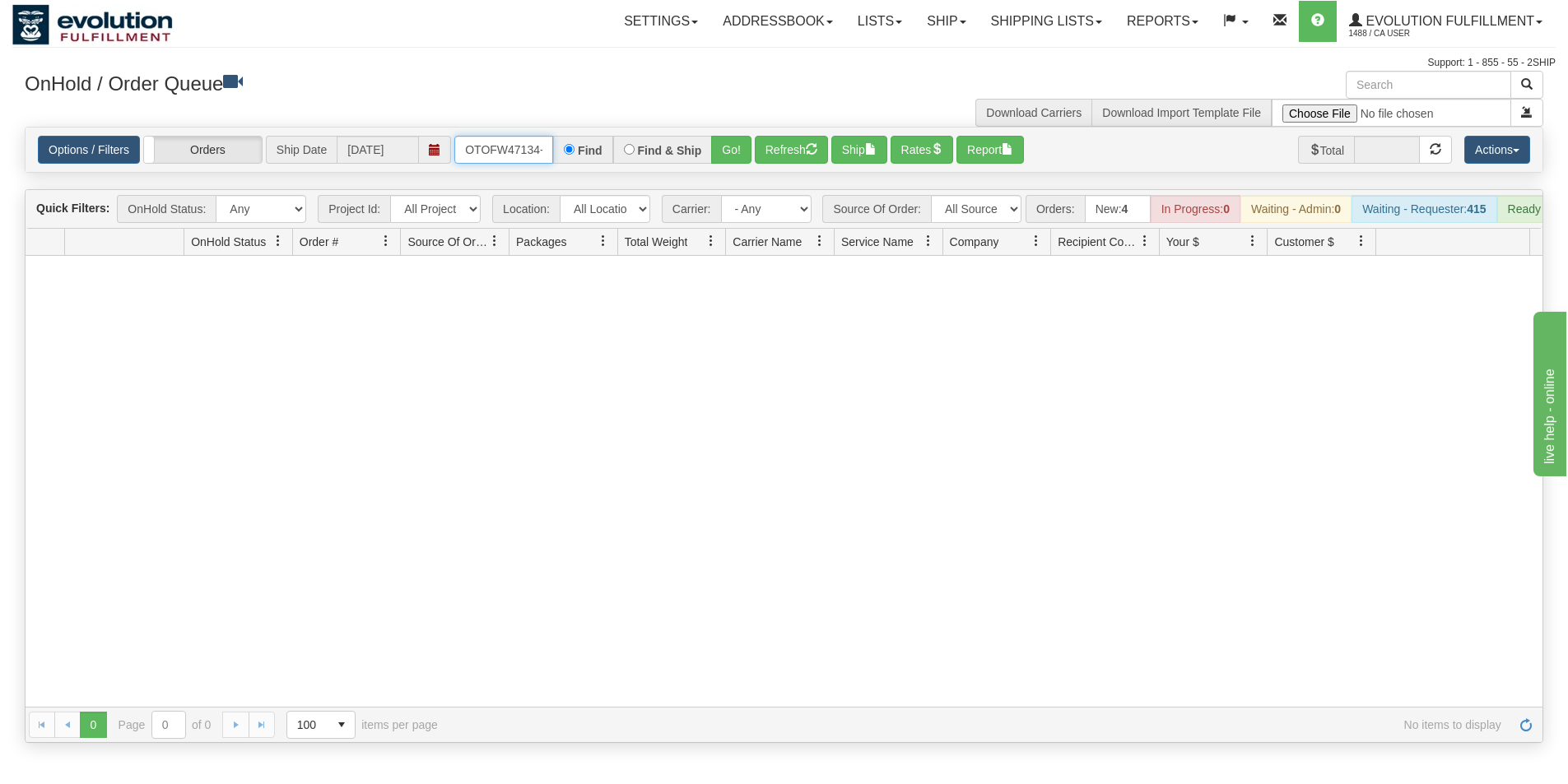
scroll to position [0, 7]
drag, startPoint x: 458, startPoint y: 145, endPoint x: 604, endPoint y: 174, distance: 148.9
click at [604, 174] on div "Is equal to Is not equal to Contains Does not contains CAD USD EUR ZAR [PERSON_…" at bounding box center [784, 435] width 1543 height 617
type input "OTOFW47140-1"
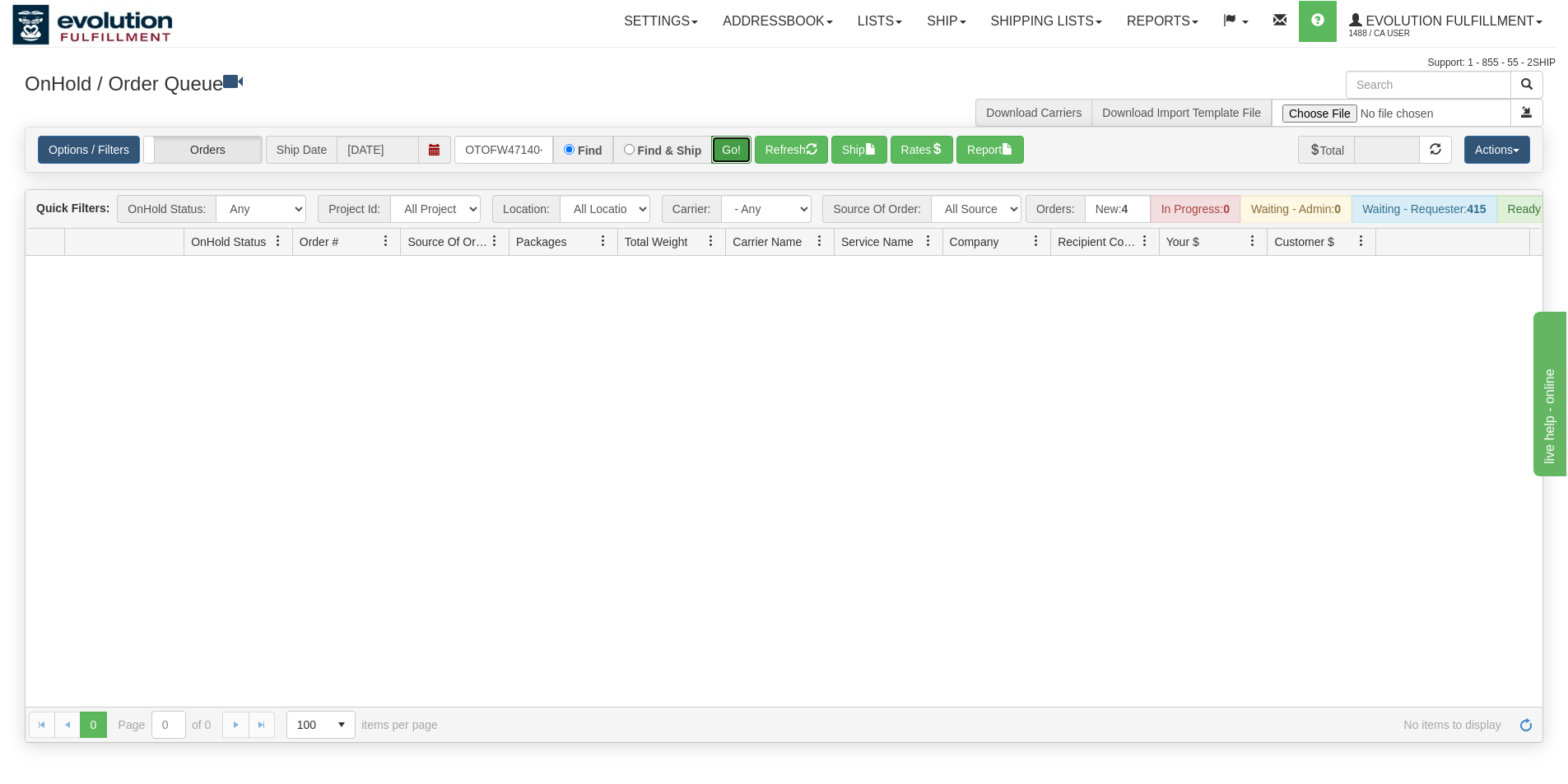
click at [717, 145] on button "Go!" at bounding box center [731, 150] width 41 height 28
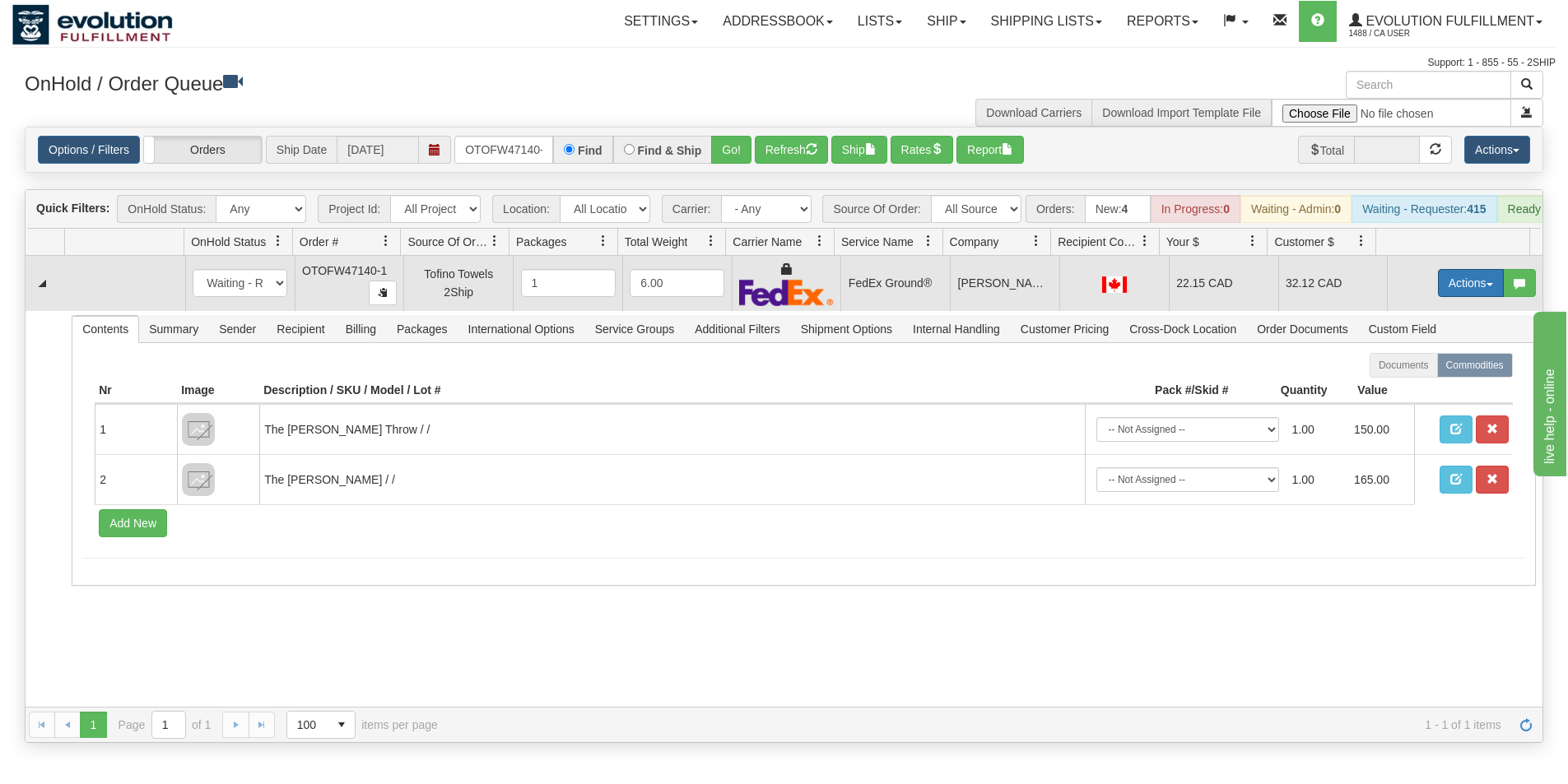
click at [1442, 293] on button "Actions" at bounding box center [1470, 283] width 66 height 28
click at [1395, 385] on span "Ship" at bounding box center [1404, 378] width 34 height 13
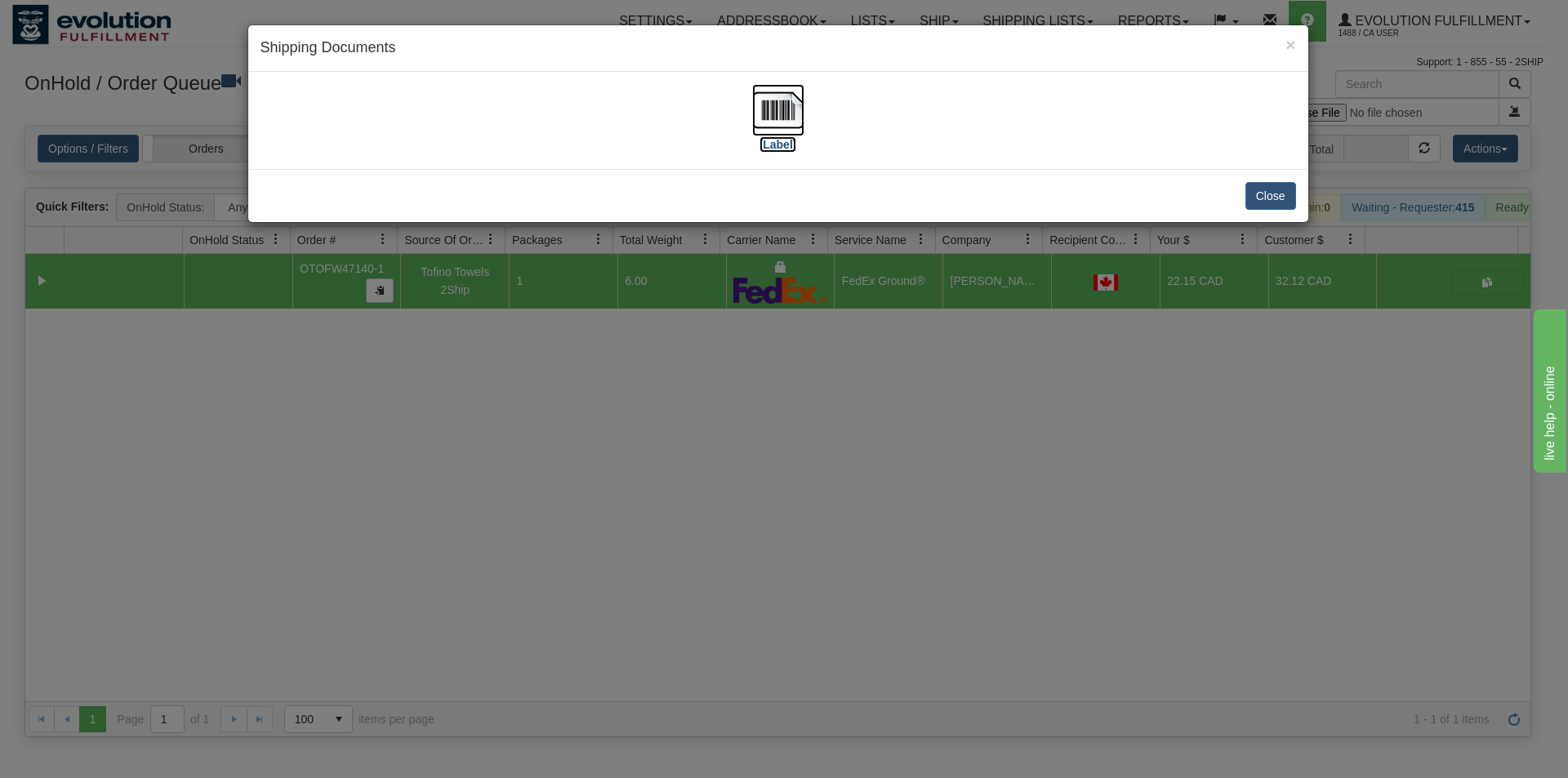
click at [781, 122] on img at bounding box center [778, 110] width 52 height 52
click at [625, 412] on div "× Shipping Documents [Label] Close" at bounding box center [784, 389] width 1568 height 778
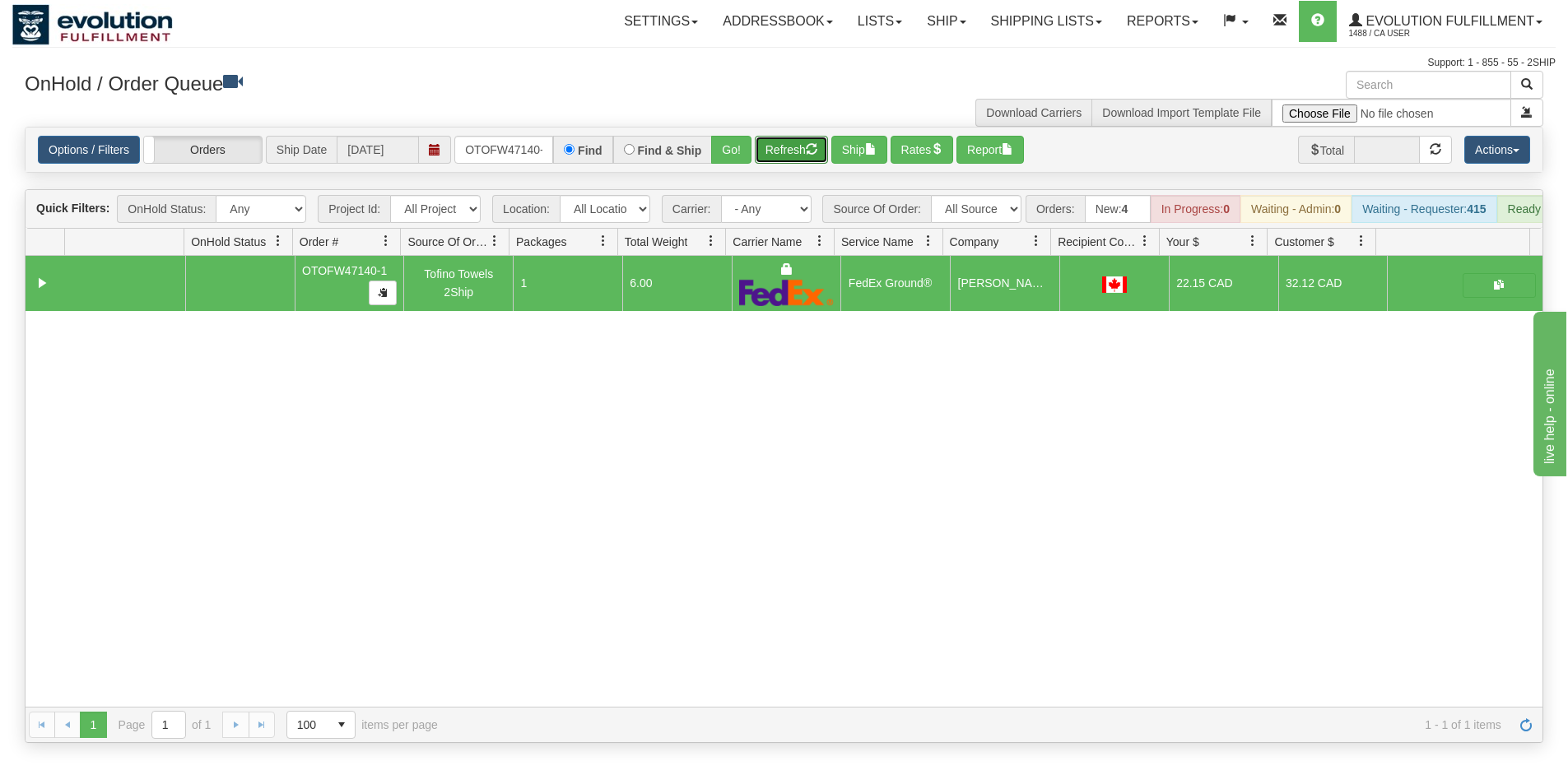
drag, startPoint x: 786, startPoint y: 150, endPoint x: 782, endPoint y: 135, distance: 15.5
click at [786, 145] on button "Refresh" at bounding box center [791, 150] width 73 height 28
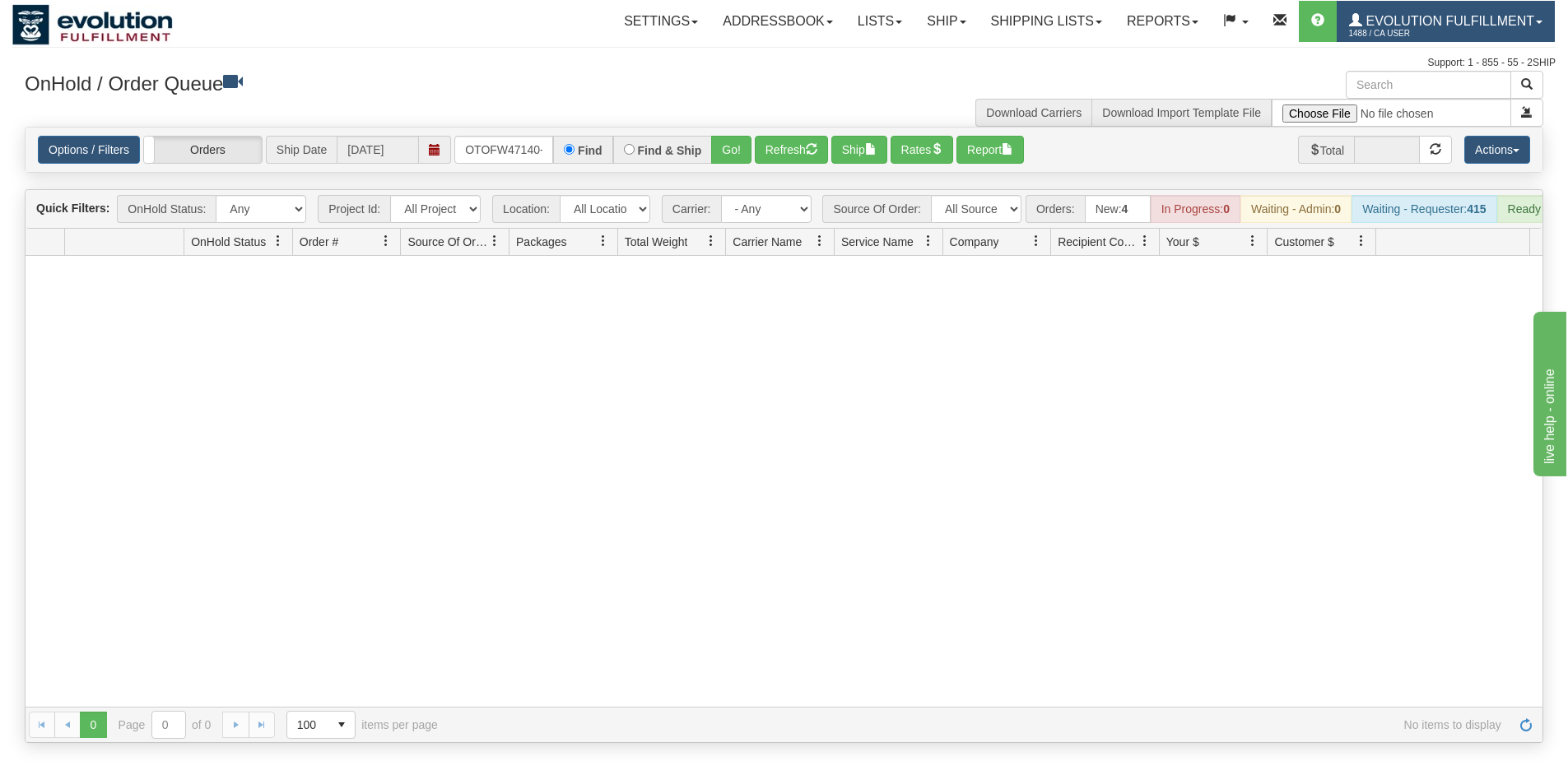
click at [1470, 12] on link "Evolution Fulfillment 1488 / CA User" at bounding box center [1446, 21] width 218 height 41
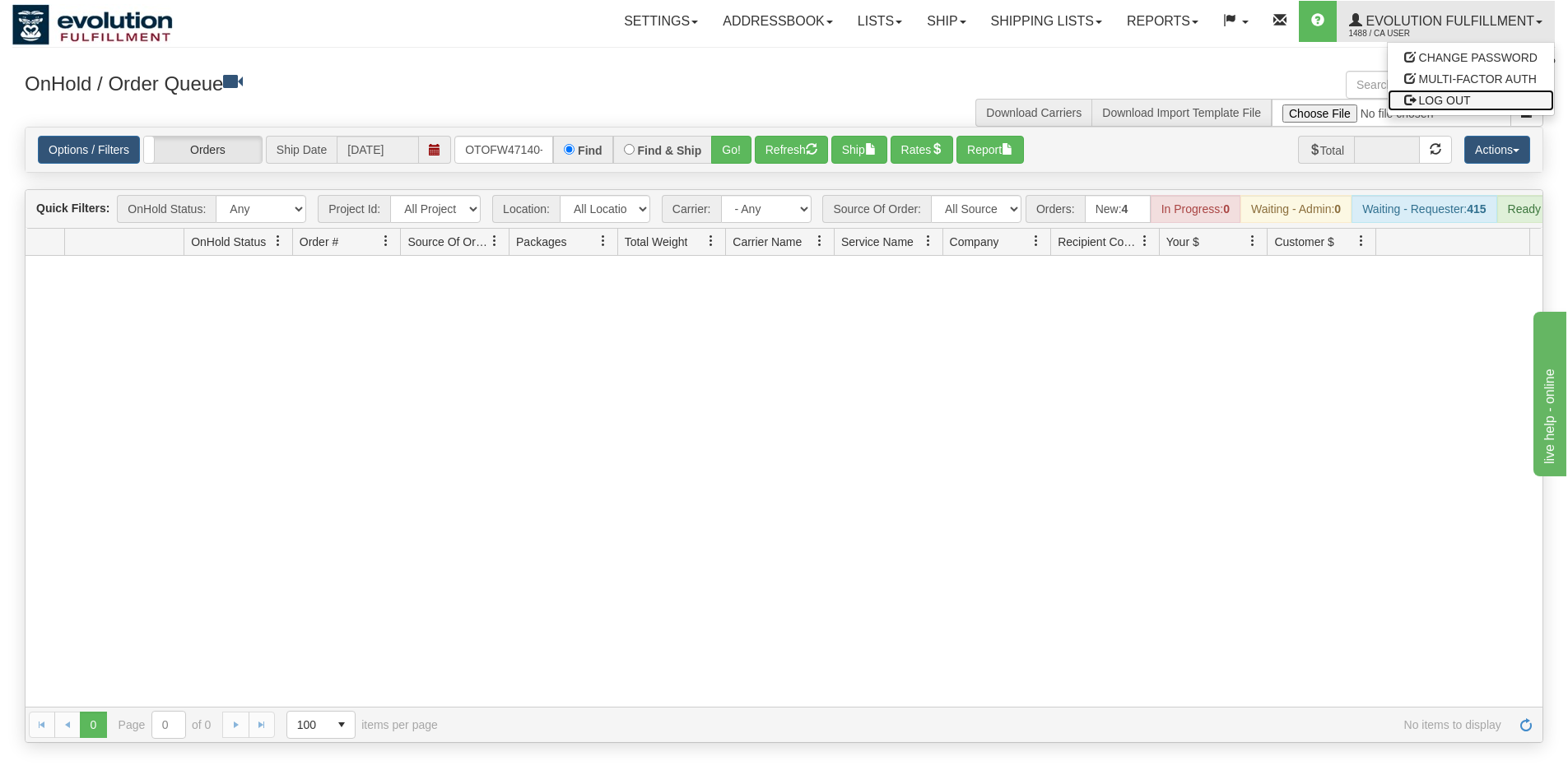
click at [1446, 104] on span "LOG OUT" at bounding box center [1445, 100] width 52 height 13
